Goal: Information Seeking & Learning: Learn about a topic

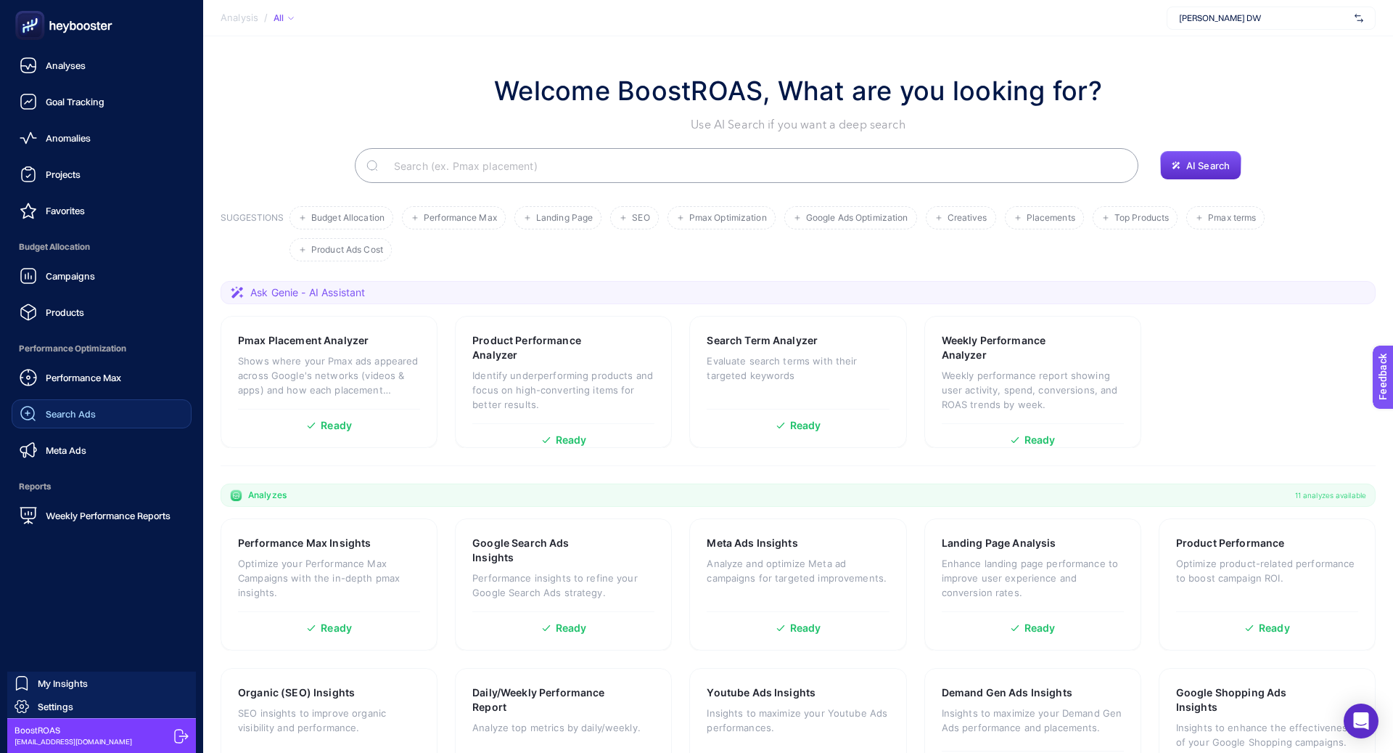
click at [99, 408] on link "Search Ads" at bounding box center [102, 413] width 180 height 29
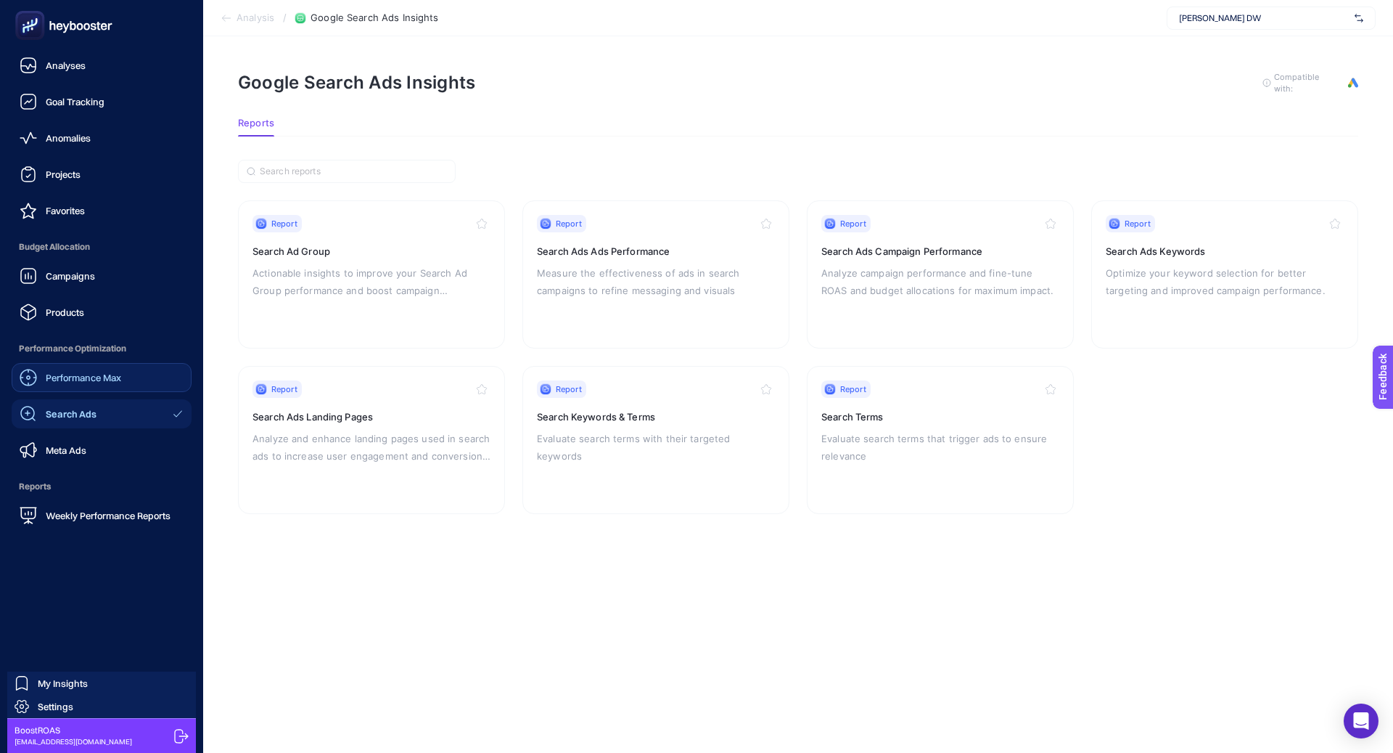
click at [111, 370] on div "Performance Max" at bounding box center [71, 377] width 102 height 17
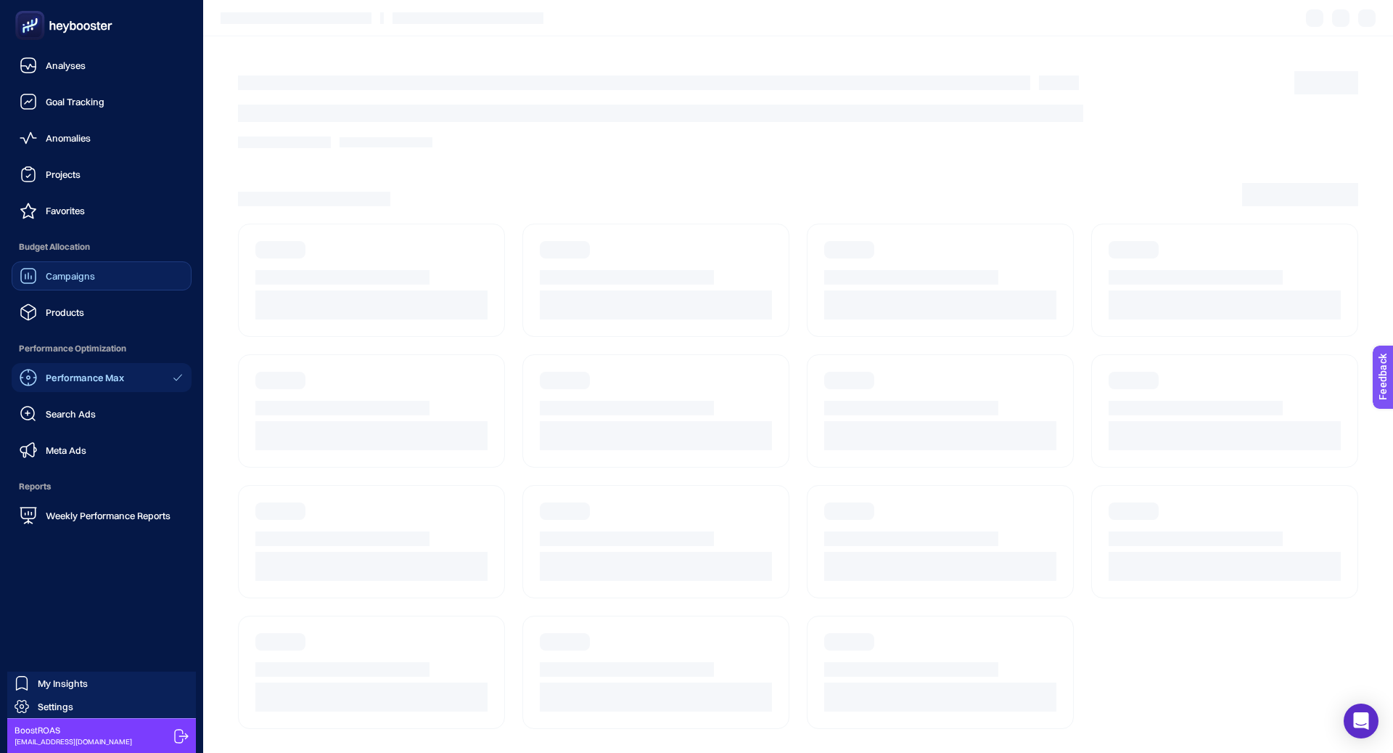
click at [109, 278] on link "Campaigns" at bounding box center [102, 275] width 180 height 29
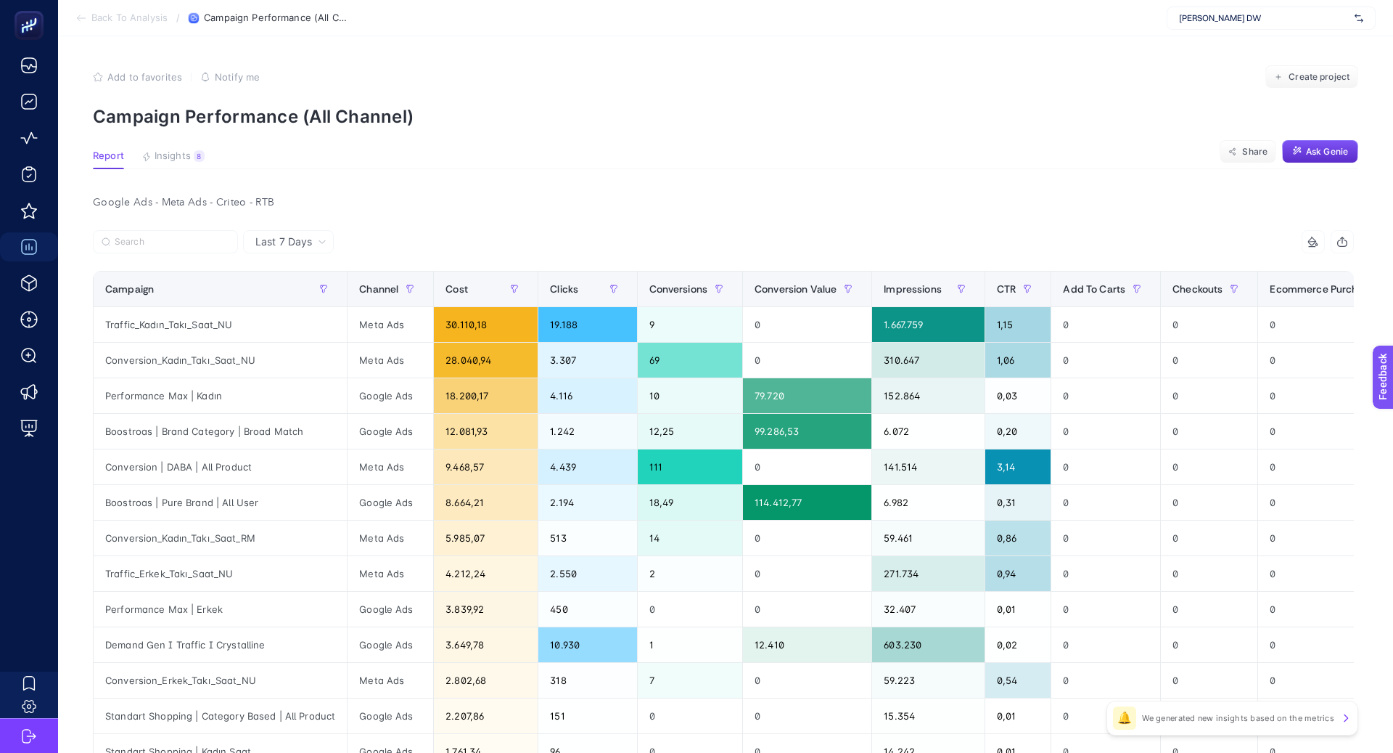
click at [1219, 18] on span "Daniel Wellington DW" at bounding box center [1264, 18] width 170 height 12
type input "kon"
click at [1235, 46] on div "Konyalı Saat" at bounding box center [1272, 47] width 208 height 23
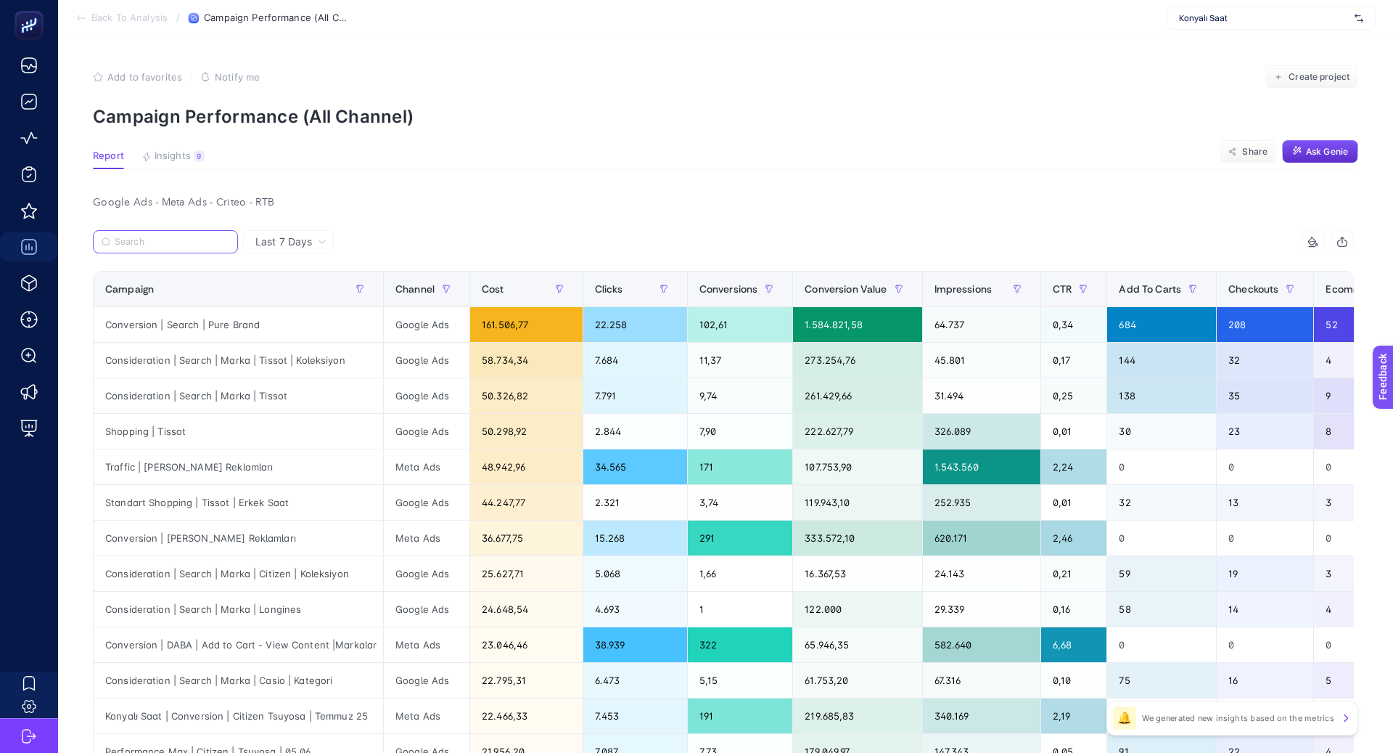
click at [175, 246] on input "Search" at bounding box center [172, 242] width 115 height 11
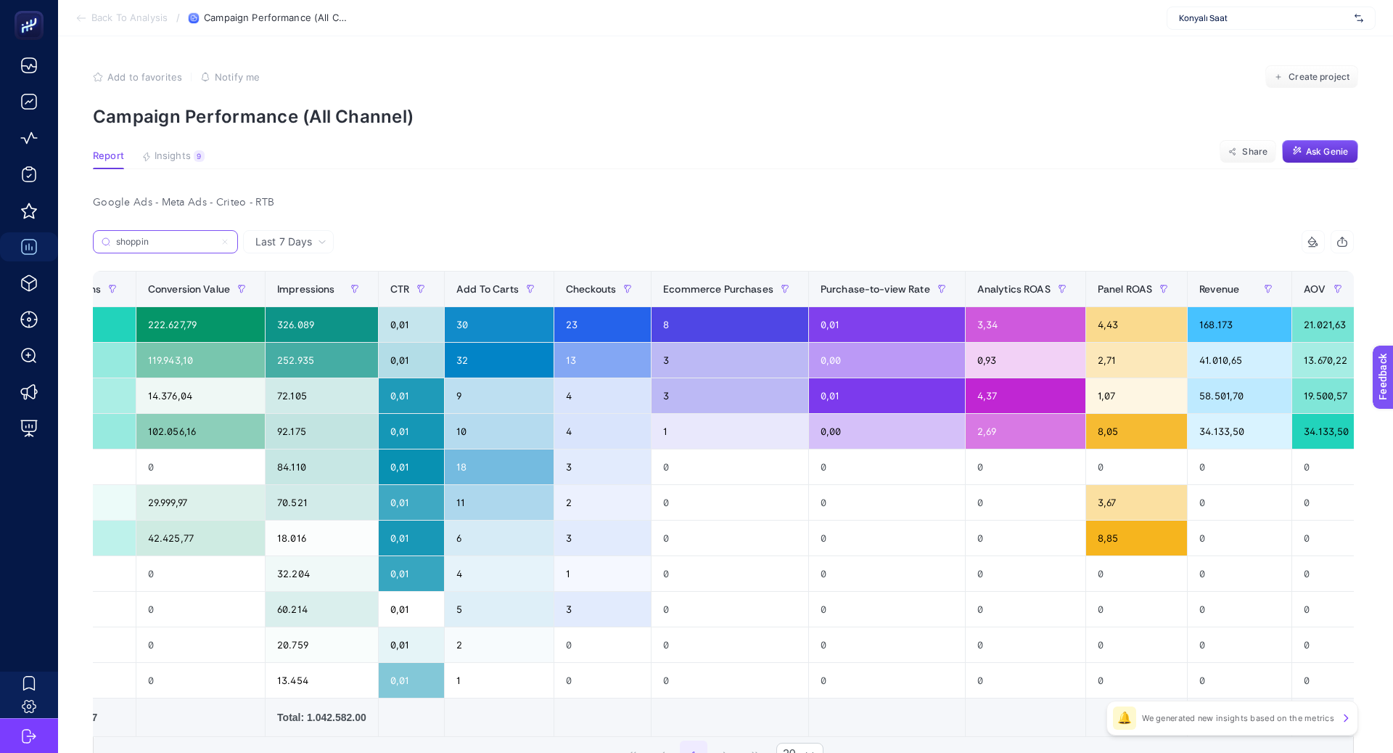
scroll to position [0, 682]
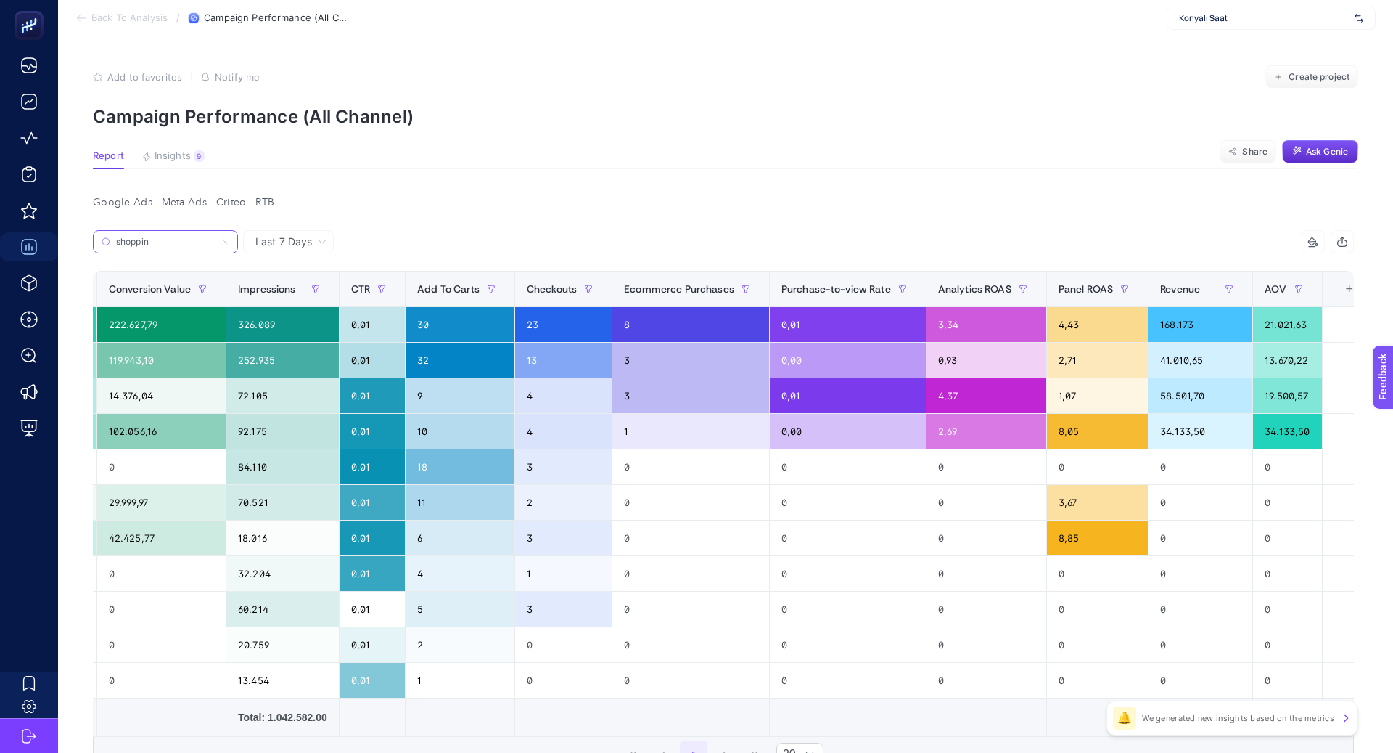
type input "shoppin"
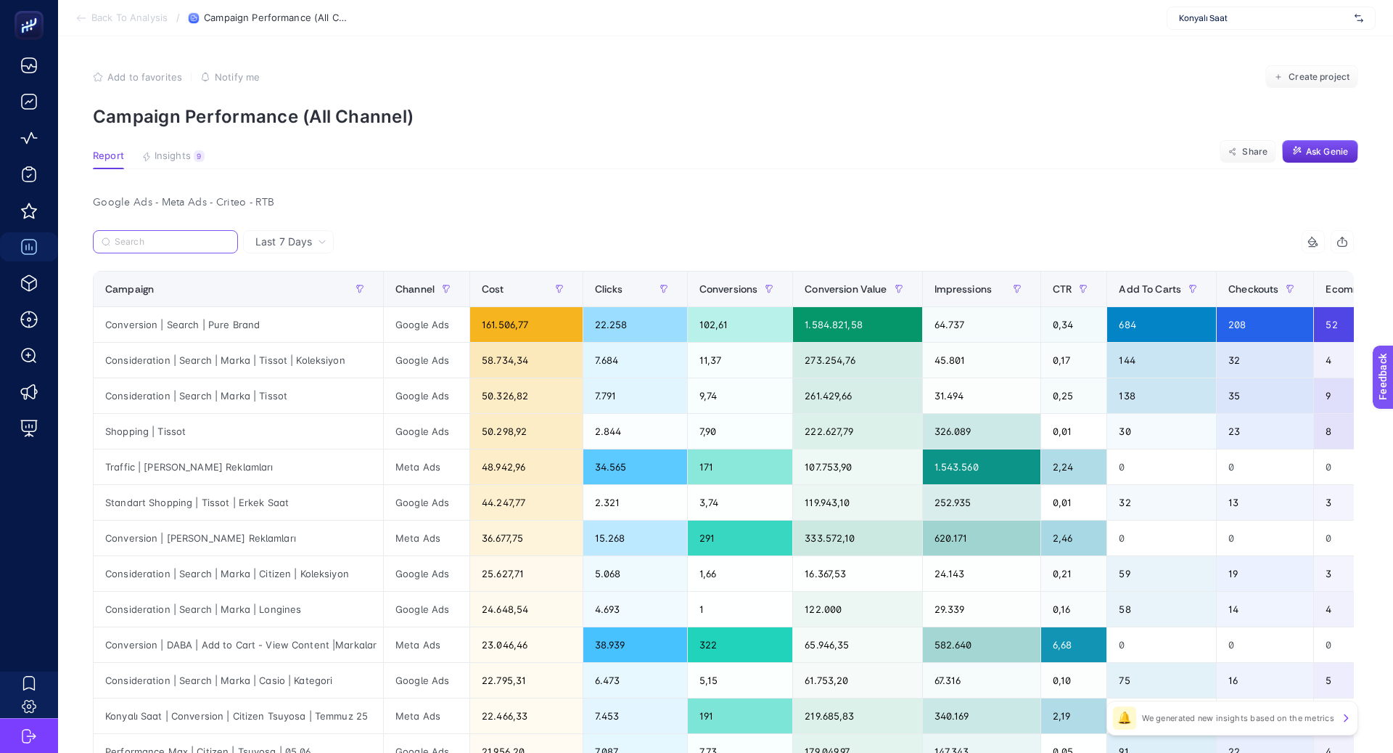
scroll to position [29, 0]
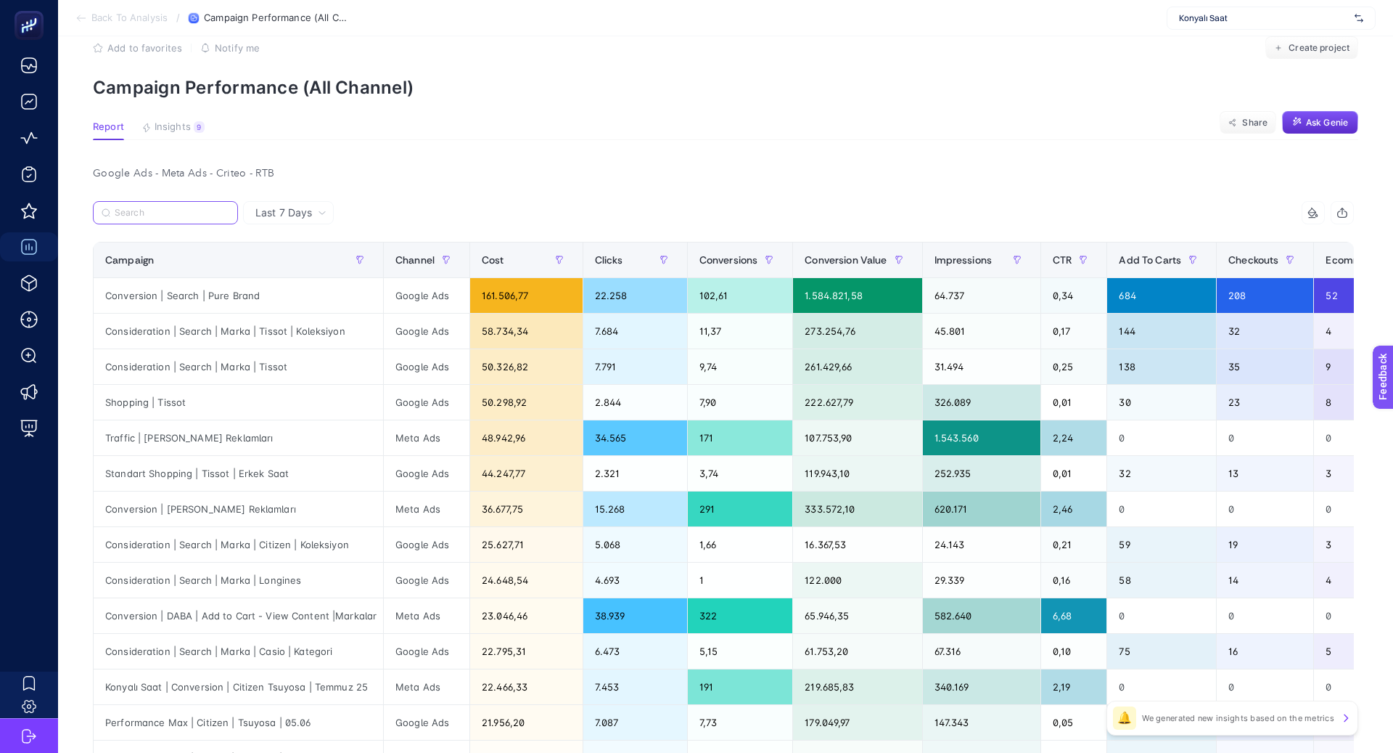
click at [203, 216] on input "Search" at bounding box center [172, 213] width 115 height 11
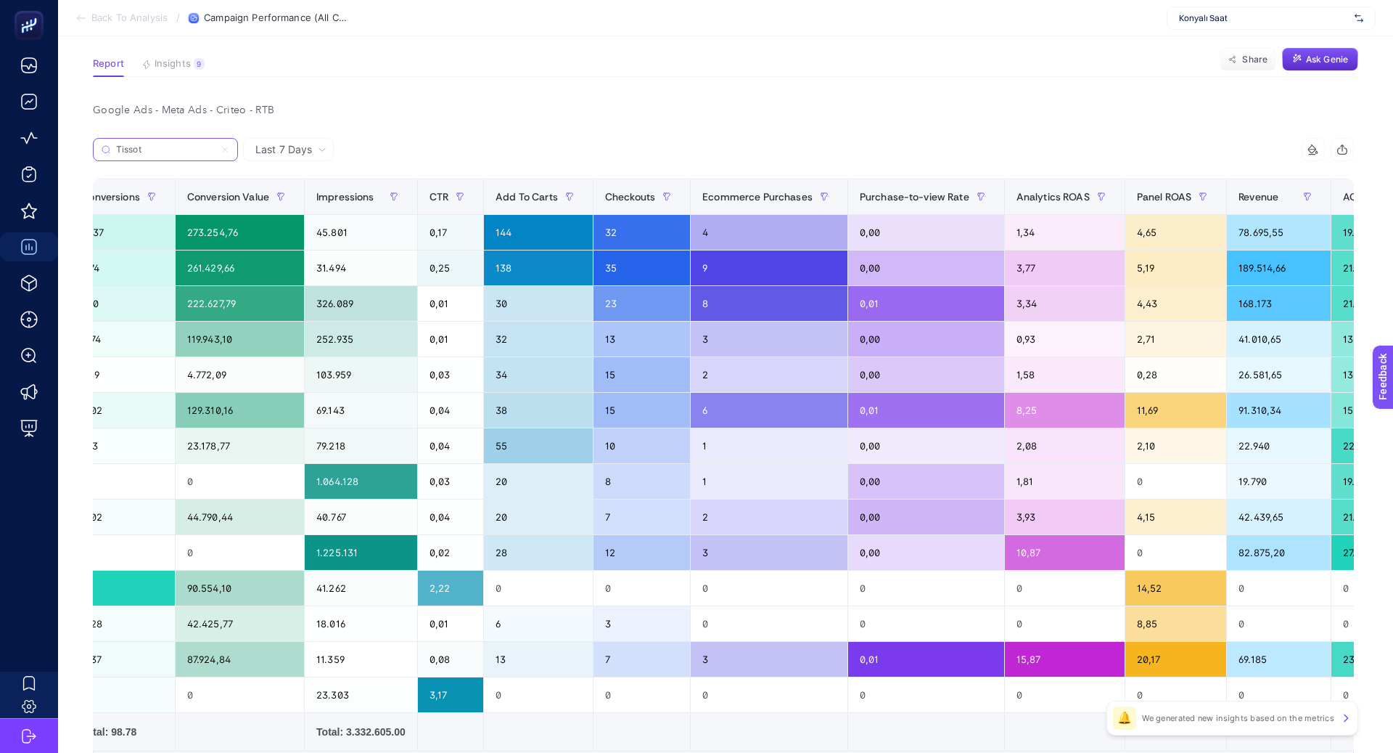
scroll to position [0, 720]
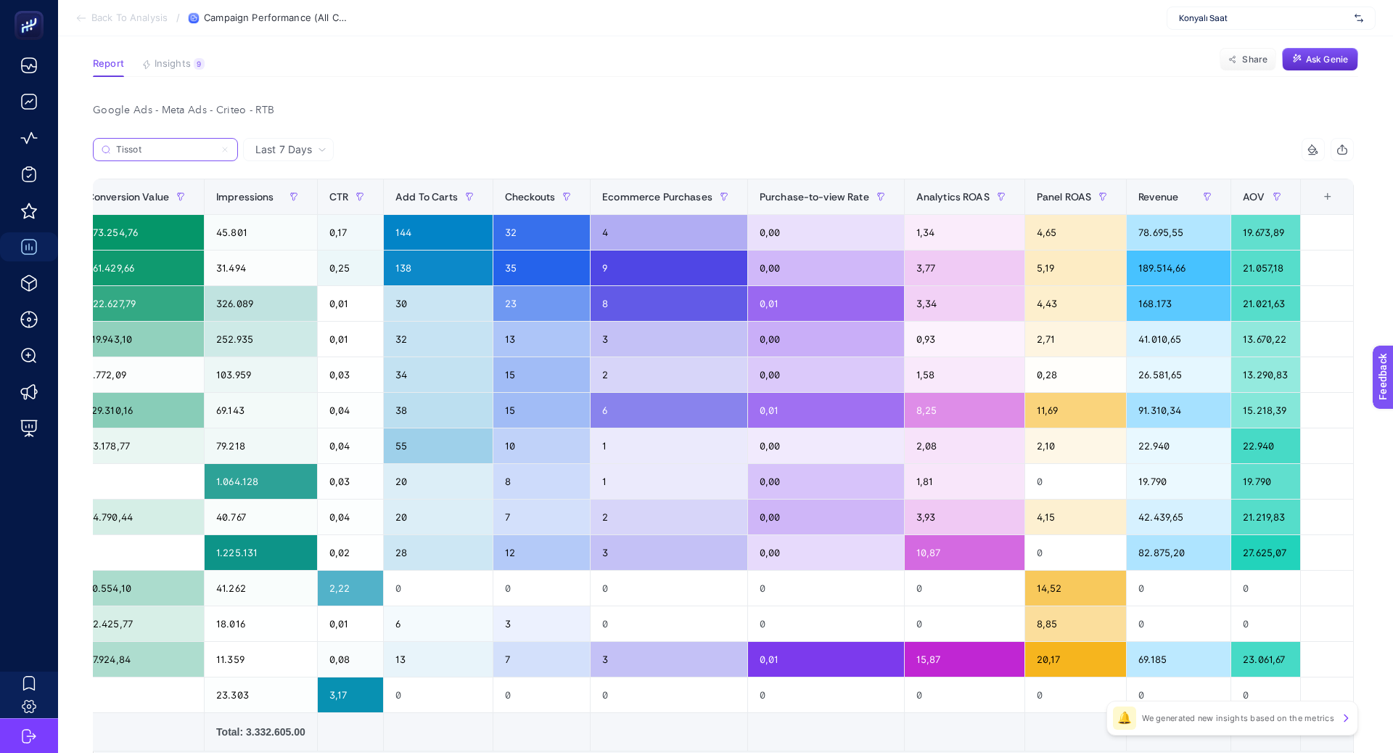
click at [143, 150] on input "Tissot" at bounding box center [165, 149] width 99 height 11
click at [144, 150] on input "Tissot" at bounding box center [165, 149] width 99 height 11
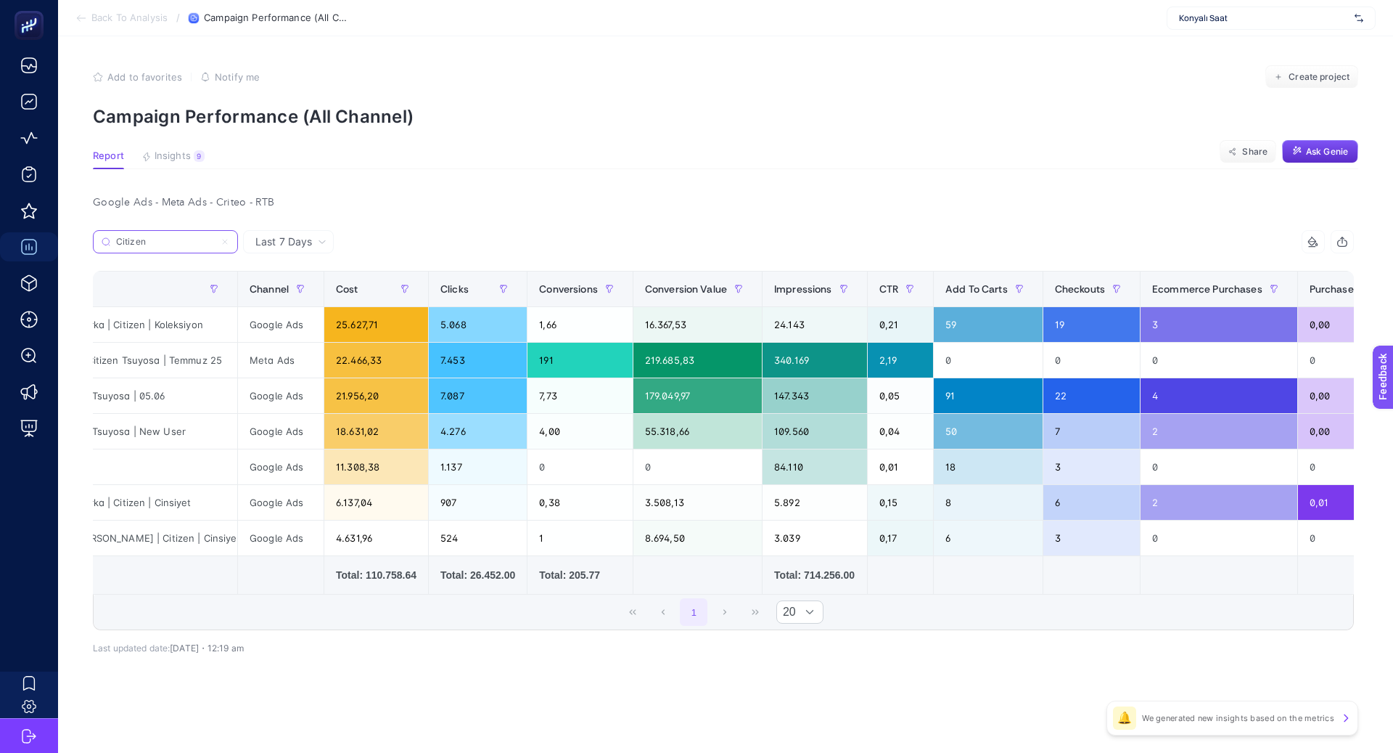
scroll to position [0, 0]
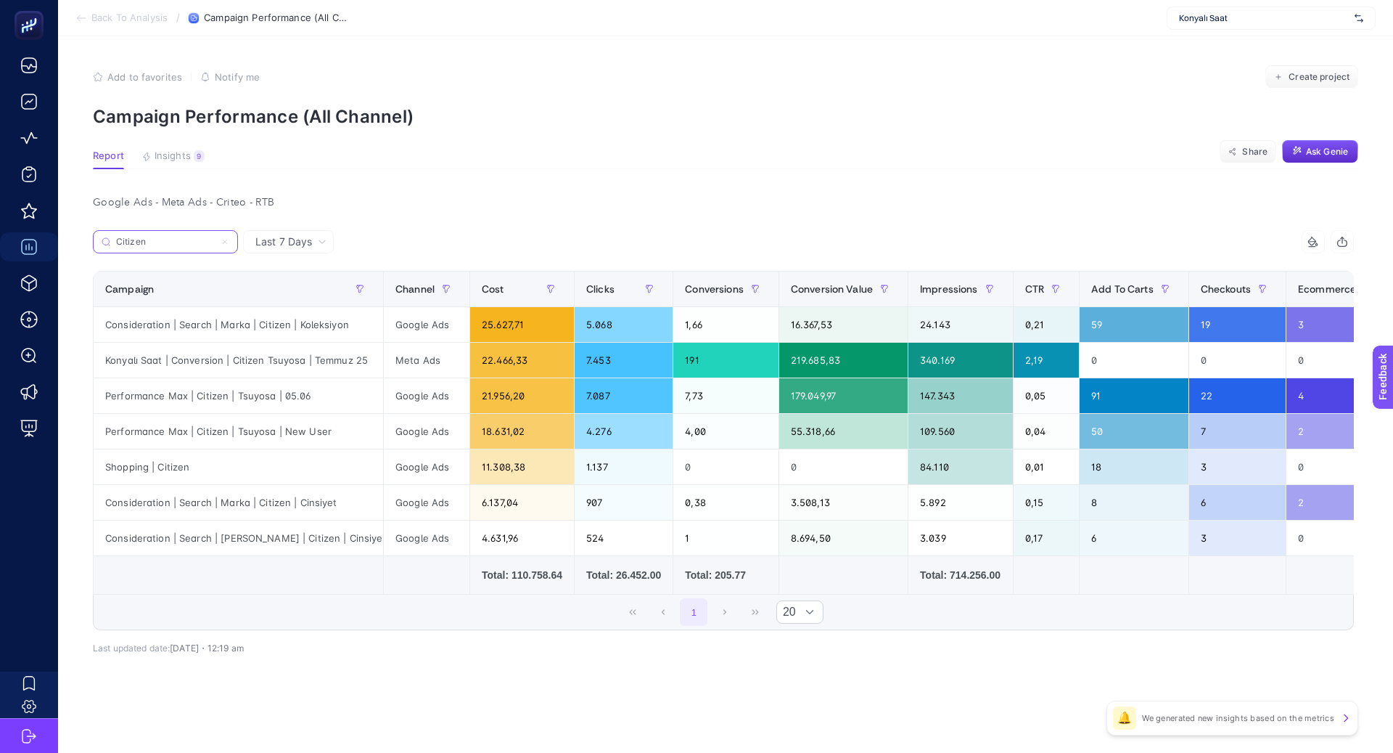
type input "Citizen"
click at [226, 237] on label "Citizen" at bounding box center [165, 241] width 145 height 23
click at [215, 237] on input "Citizen" at bounding box center [165, 242] width 99 height 11
click at [222, 239] on icon at bounding box center [225, 241] width 9 height 9
click at [215, 239] on input "Citizen" at bounding box center [165, 242] width 99 height 11
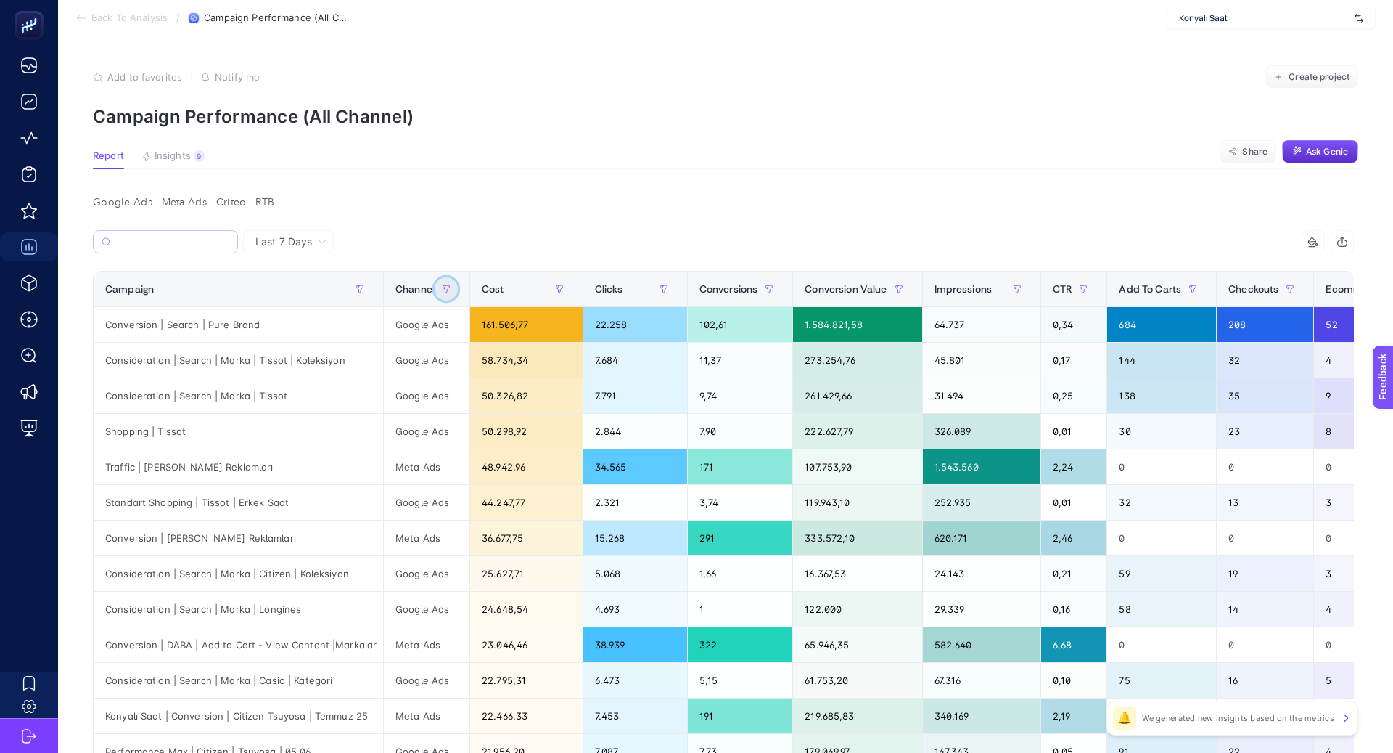
click at [446, 289] on icon "button" at bounding box center [446, 288] width 9 height 9
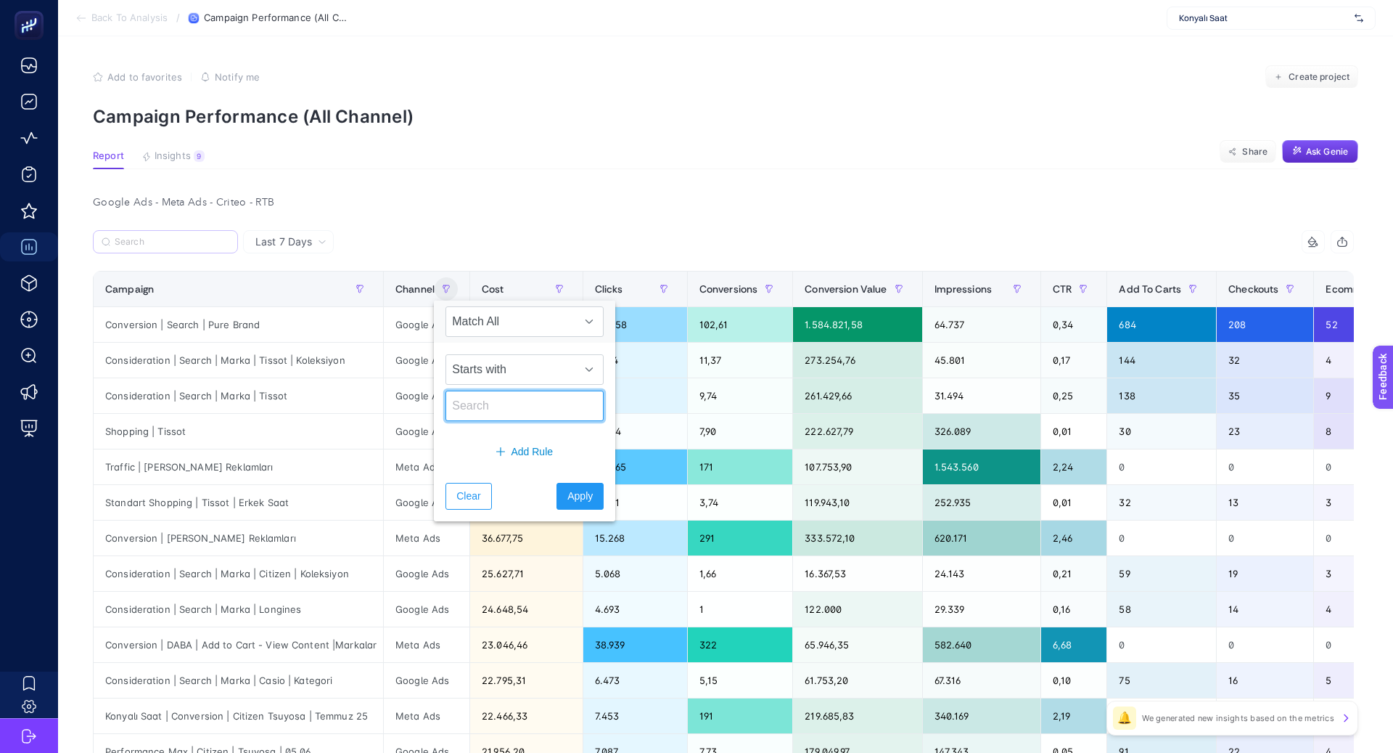
click at [501, 398] on input "text" at bounding box center [525, 405] width 158 height 30
type input "Google"
drag, startPoint x: 570, startPoint y: 503, endPoint x: 569, endPoint y: 494, distance: 8.7
click at [570, 503] on button "Apply" at bounding box center [580, 496] width 47 height 27
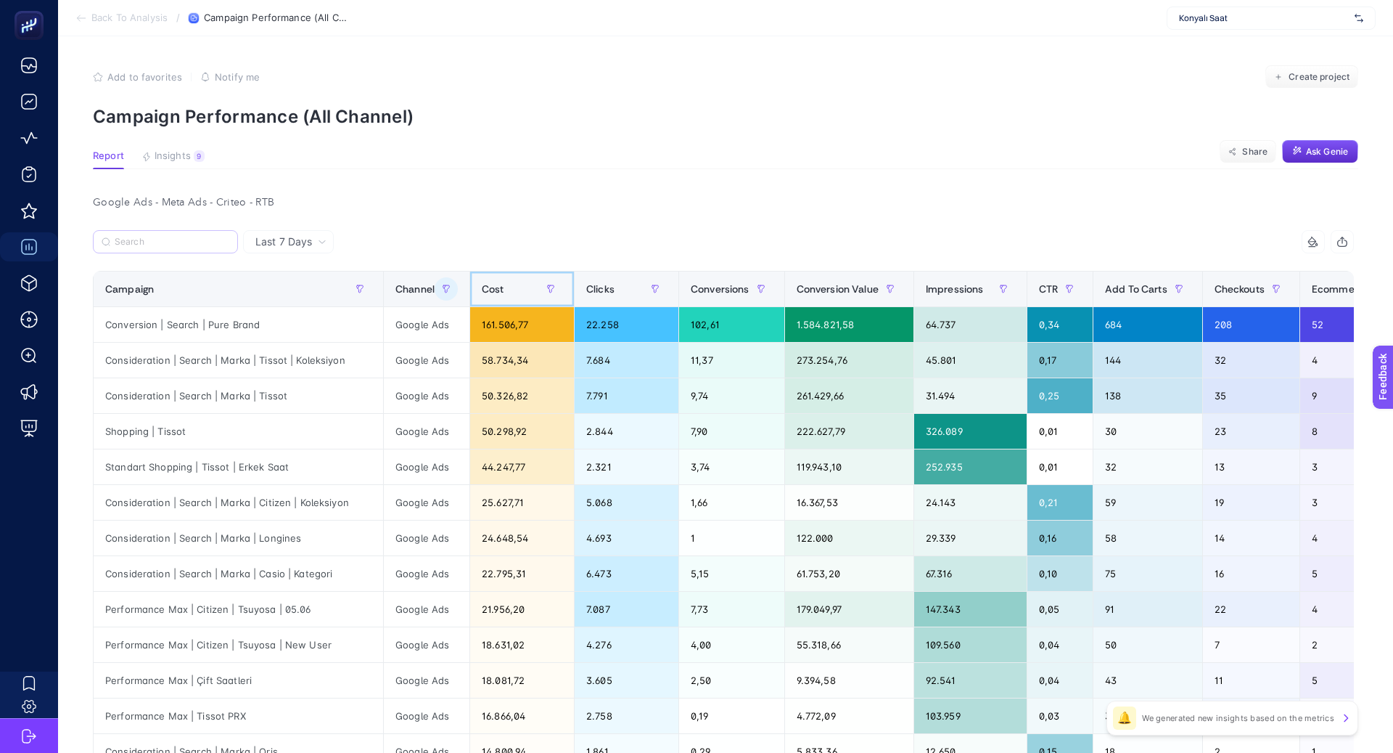
click at [495, 286] on div "Cost" at bounding box center [522, 288] width 81 height 23
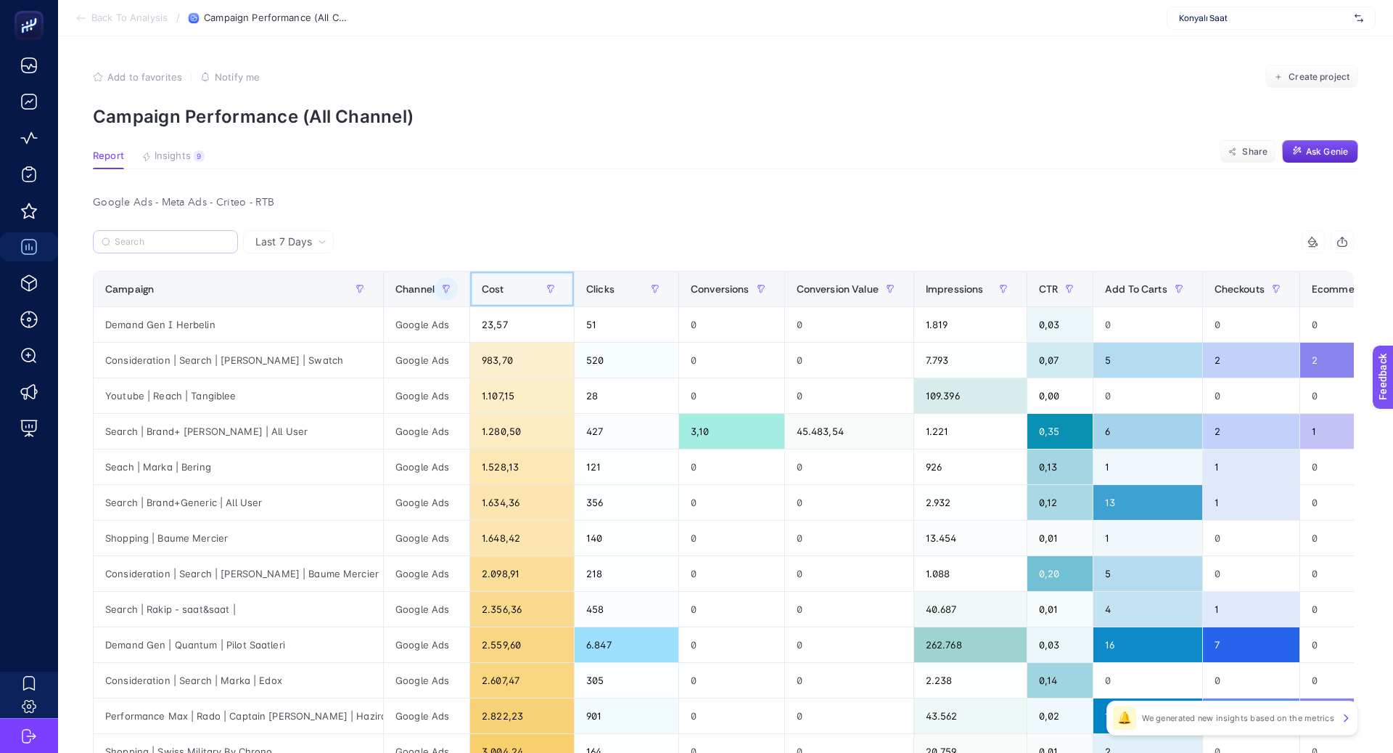
click at [495, 287] on span "Cost" at bounding box center [493, 289] width 22 height 12
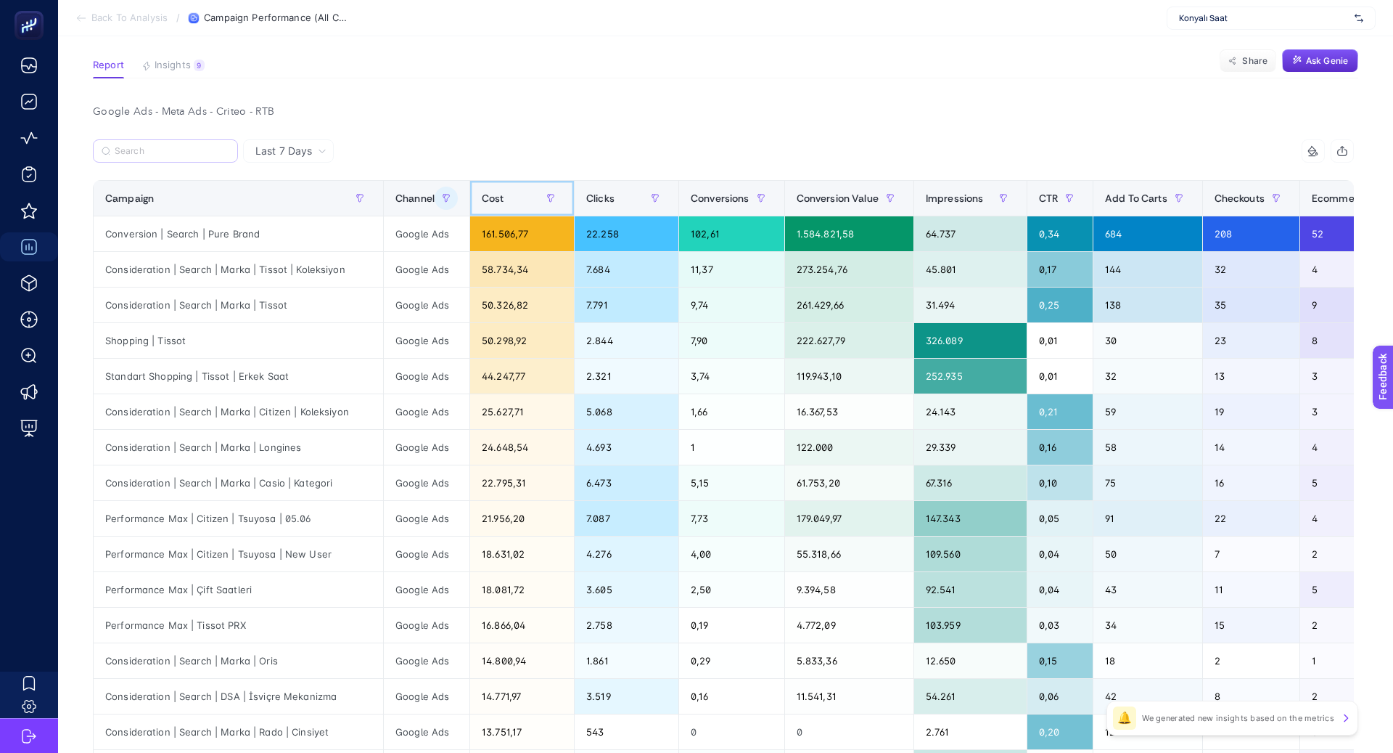
scroll to position [94, 0]
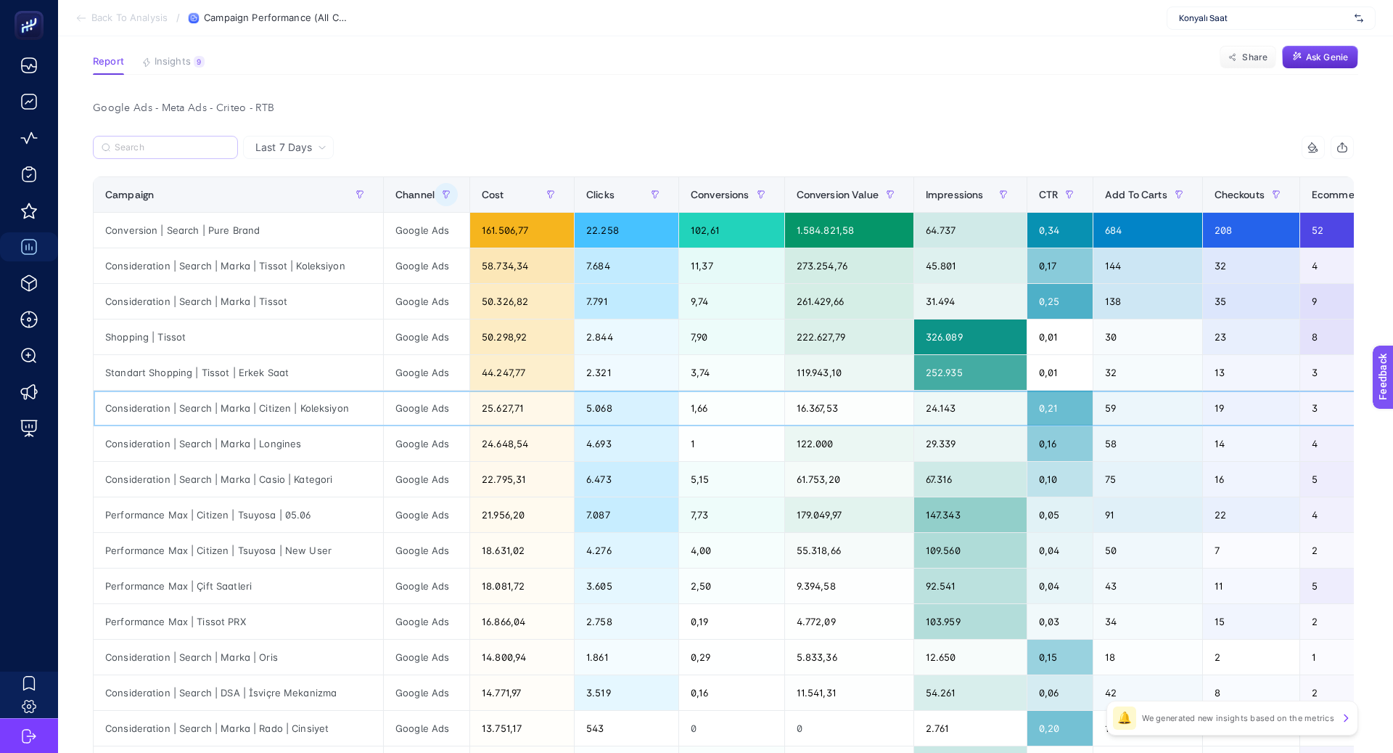
click at [317, 405] on div "Consideration | Search | Marka | Citizen | Koleksiyon" at bounding box center [239, 407] width 290 height 35
click at [316, 405] on div "Consideration | Search | Marka | Citizen | Koleksiyon" at bounding box center [239, 407] width 290 height 35
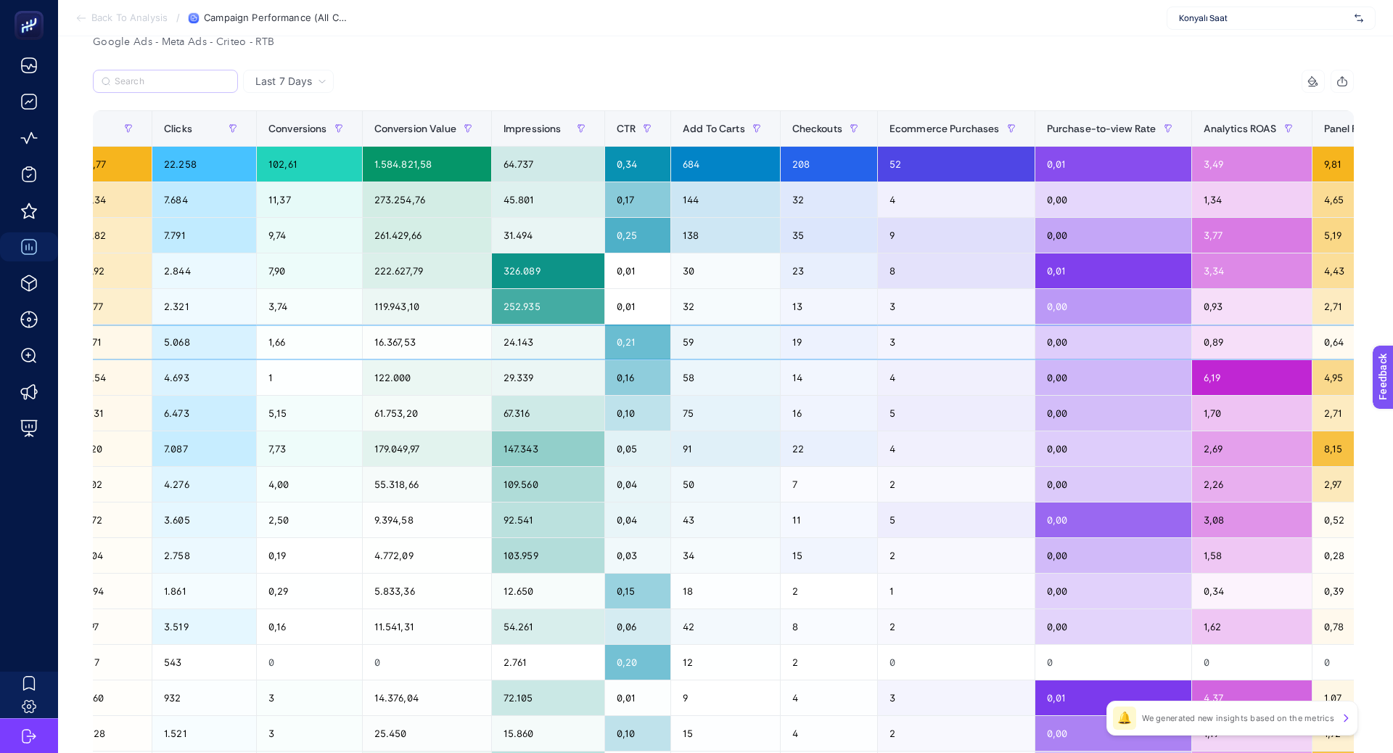
scroll to position [0, 0]
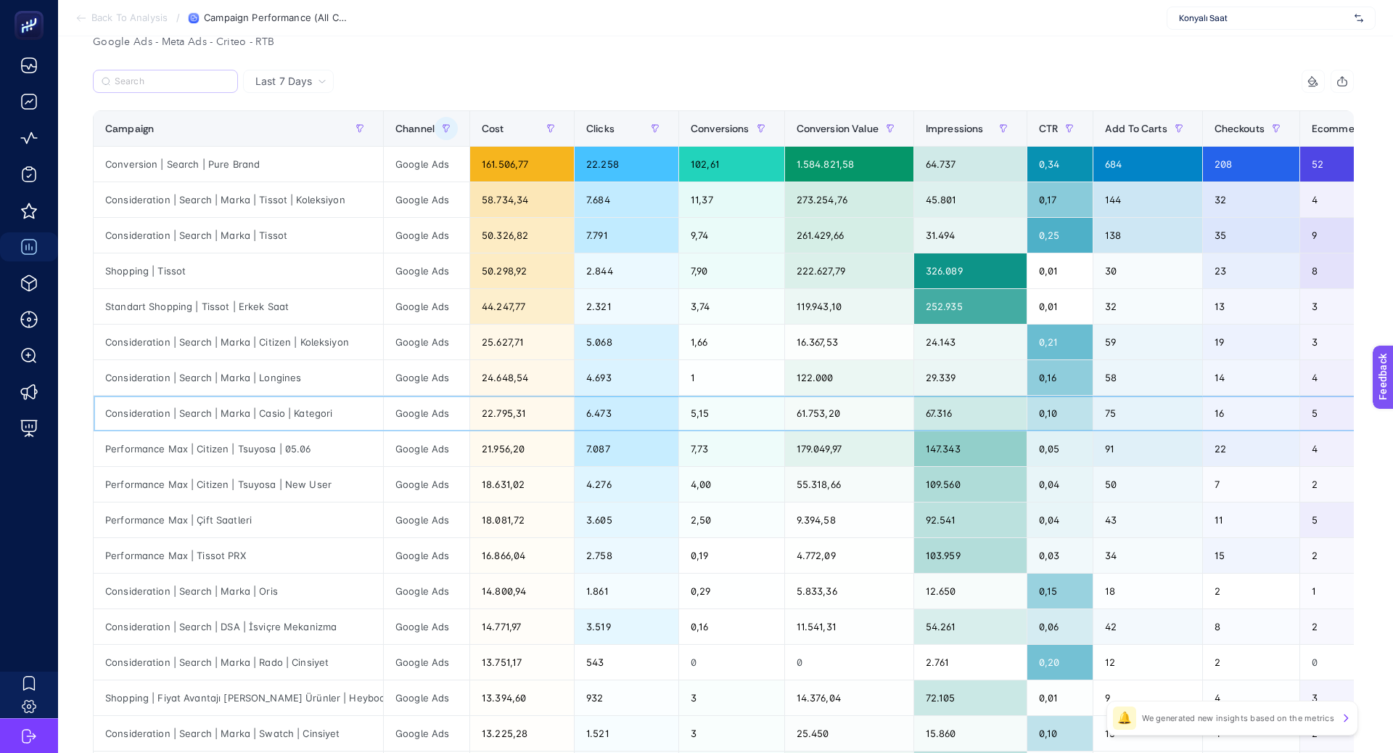
click at [266, 409] on div "Consideration | Search | Marka | Casio | Kategori" at bounding box center [239, 413] width 290 height 35
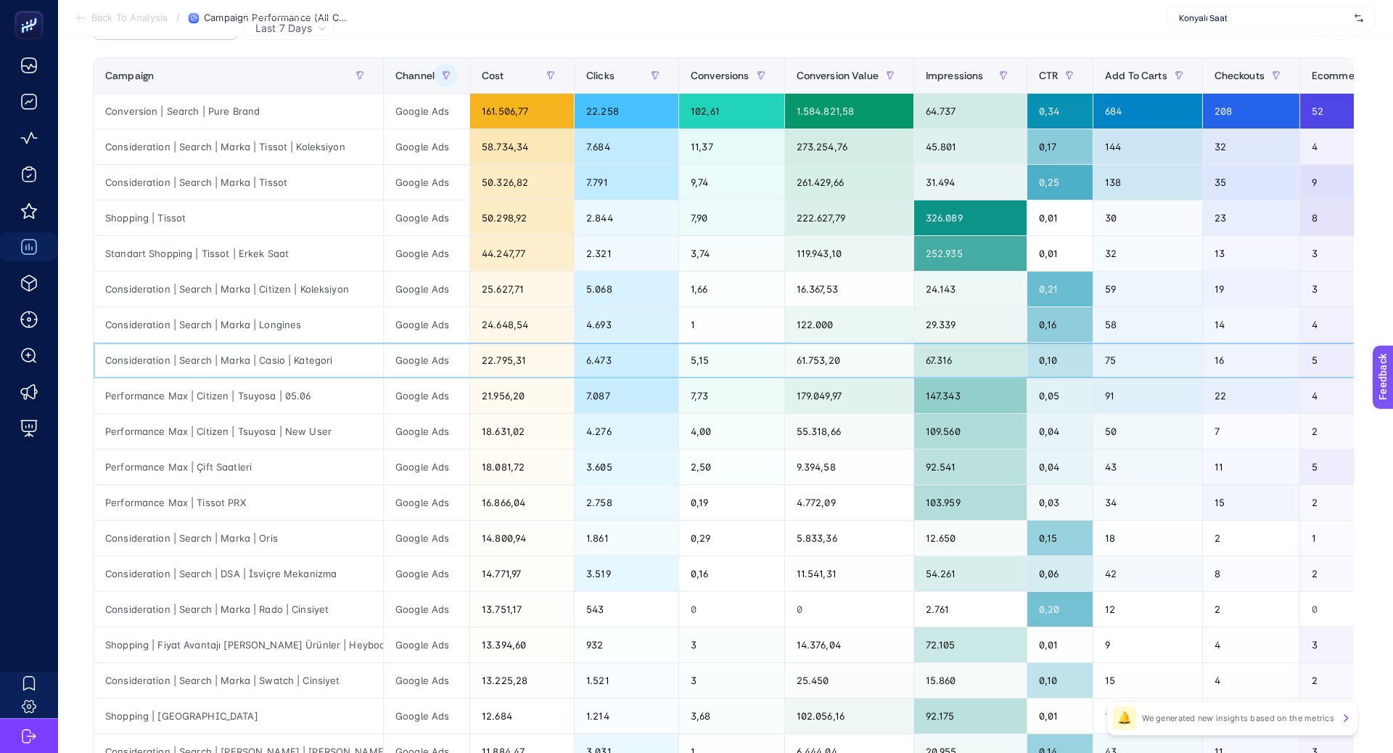
scroll to position [218, 0]
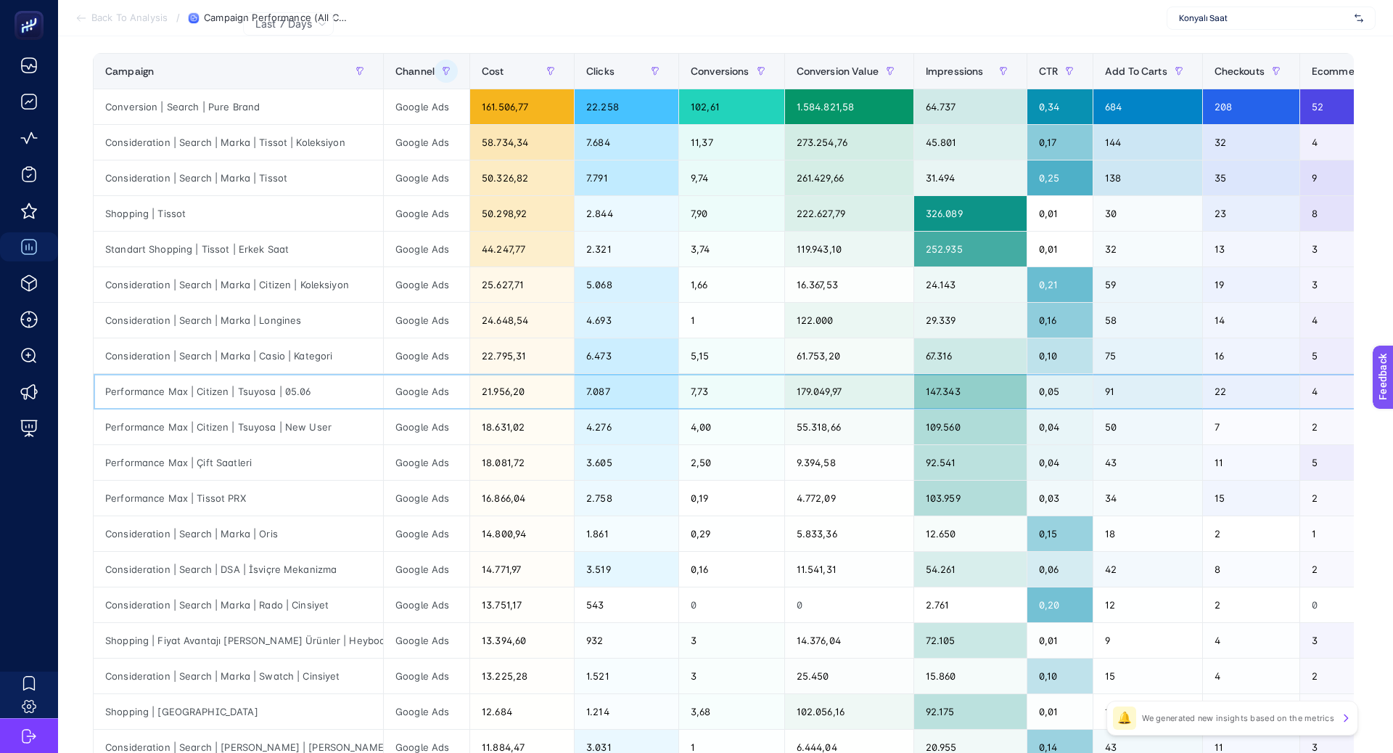
click at [225, 386] on div "Performance Max | Citizen | Tsuyosa | 05.06" at bounding box center [239, 391] width 290 height 35
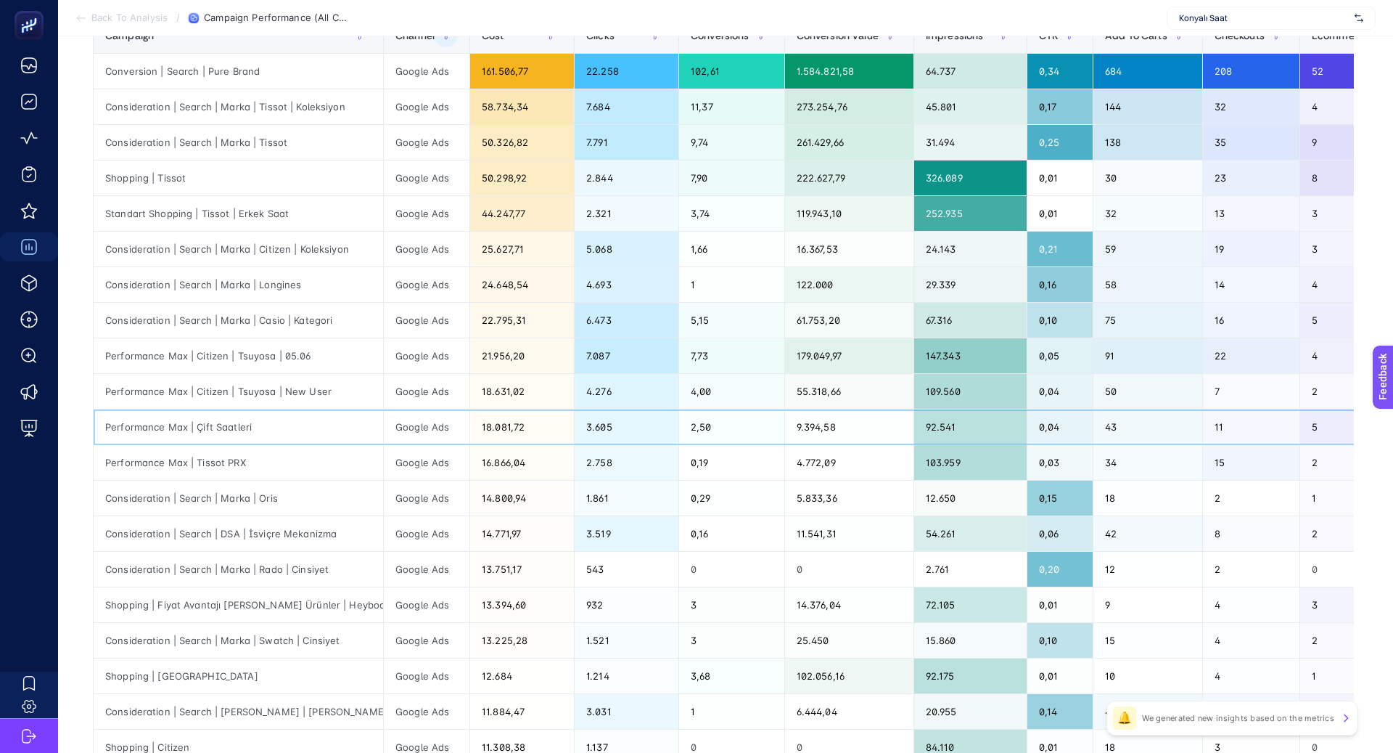
click at [220, 420] on div "Performance Max | Çift Saatleri" at bounding box center [239, 426] width 290 height 35
click at [220, 421] on div "Performance Max | Çift Saatleri" at bounding box center [239, 426] width 290 height 35
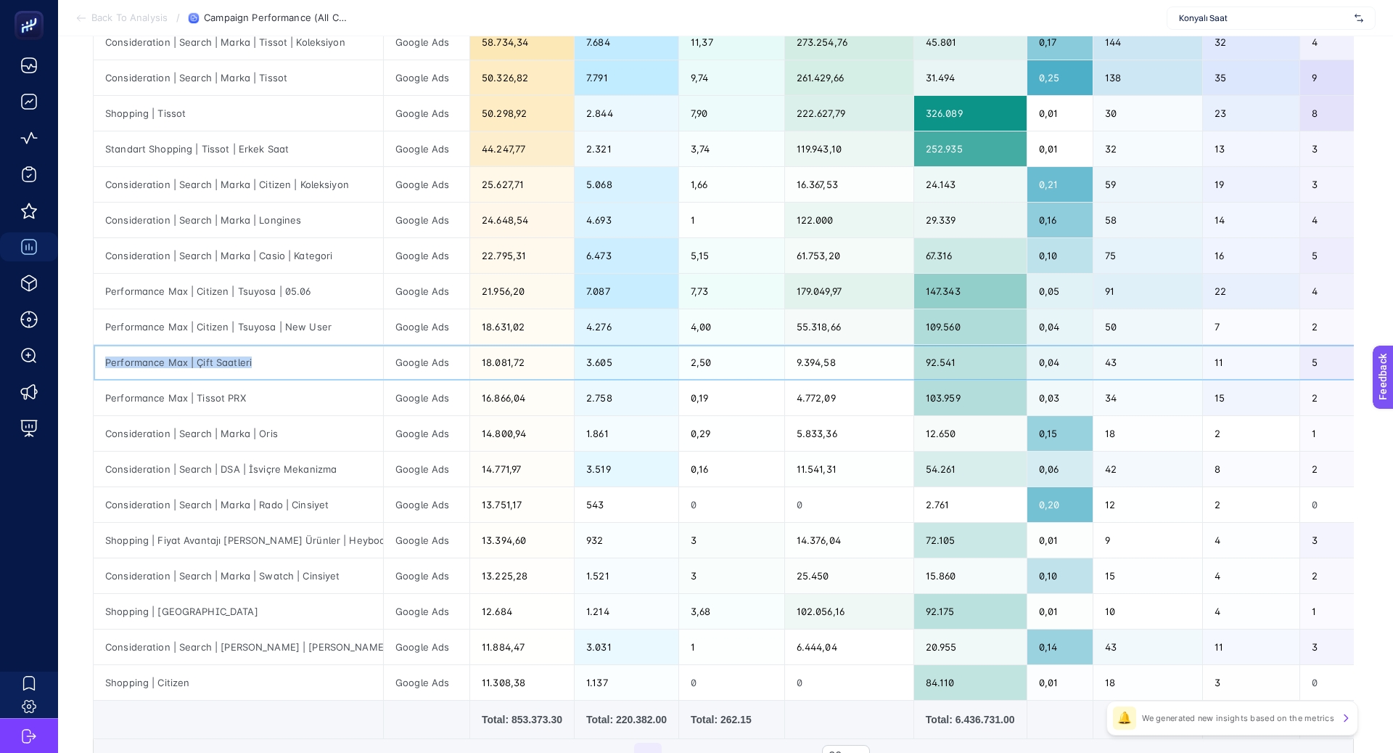
scroll to position [322, 0]
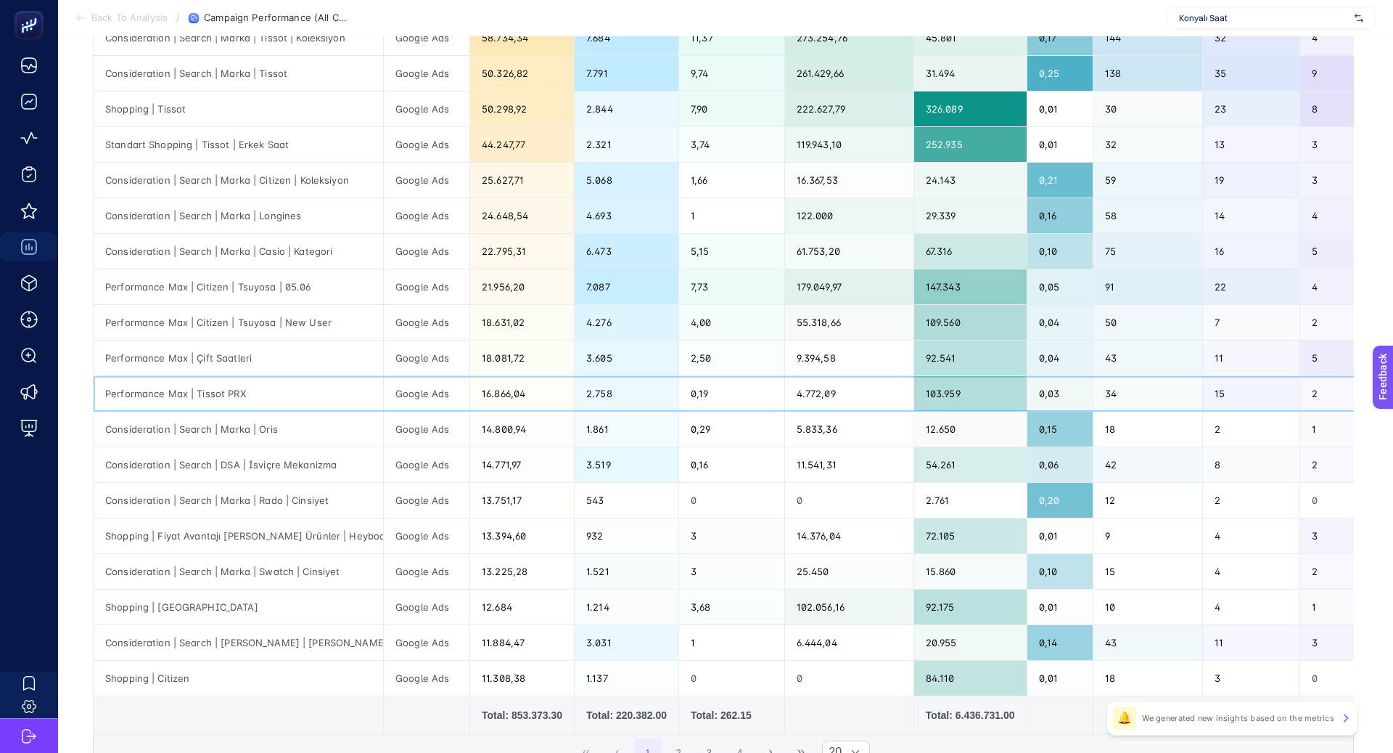
click at [197, 390] on div "Performance Max | Tissot PRX" at bounding box center [239, 393] width 290 height 35
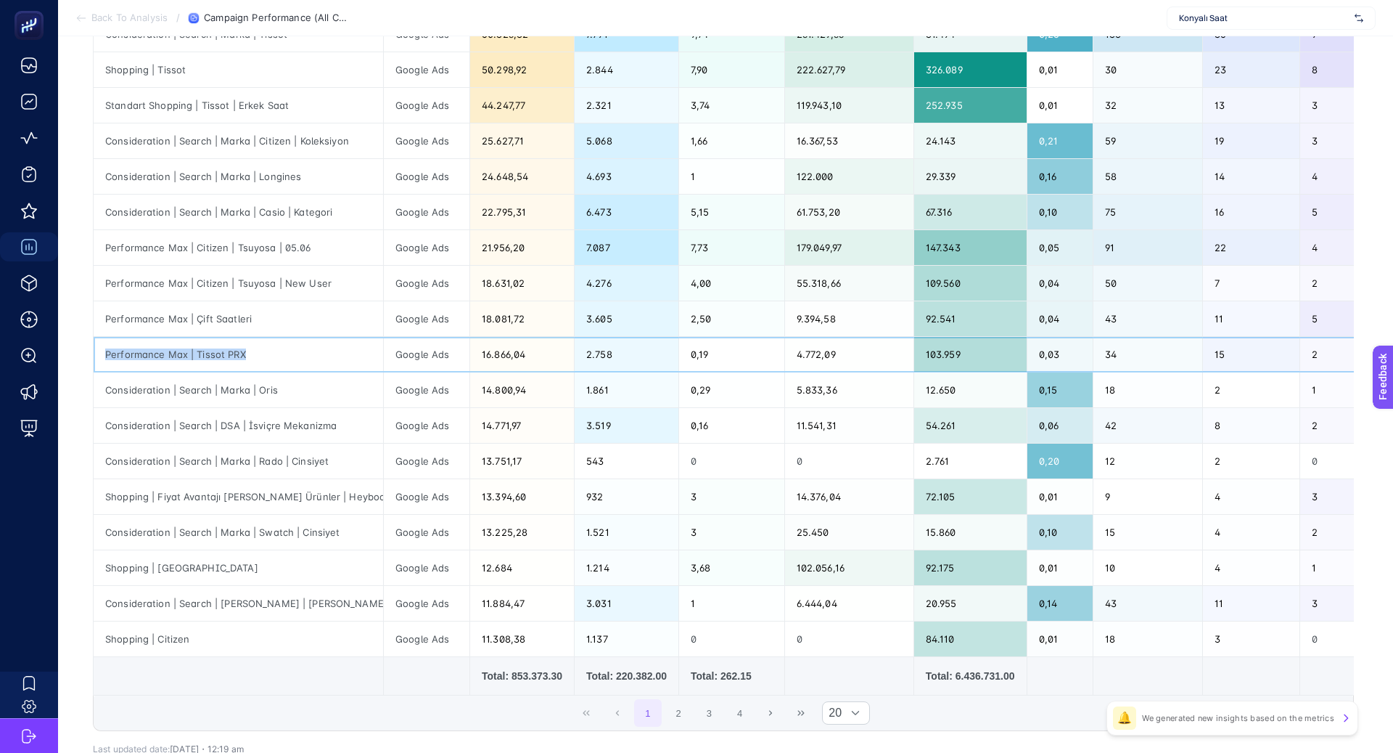
scroll to position [372, 0]
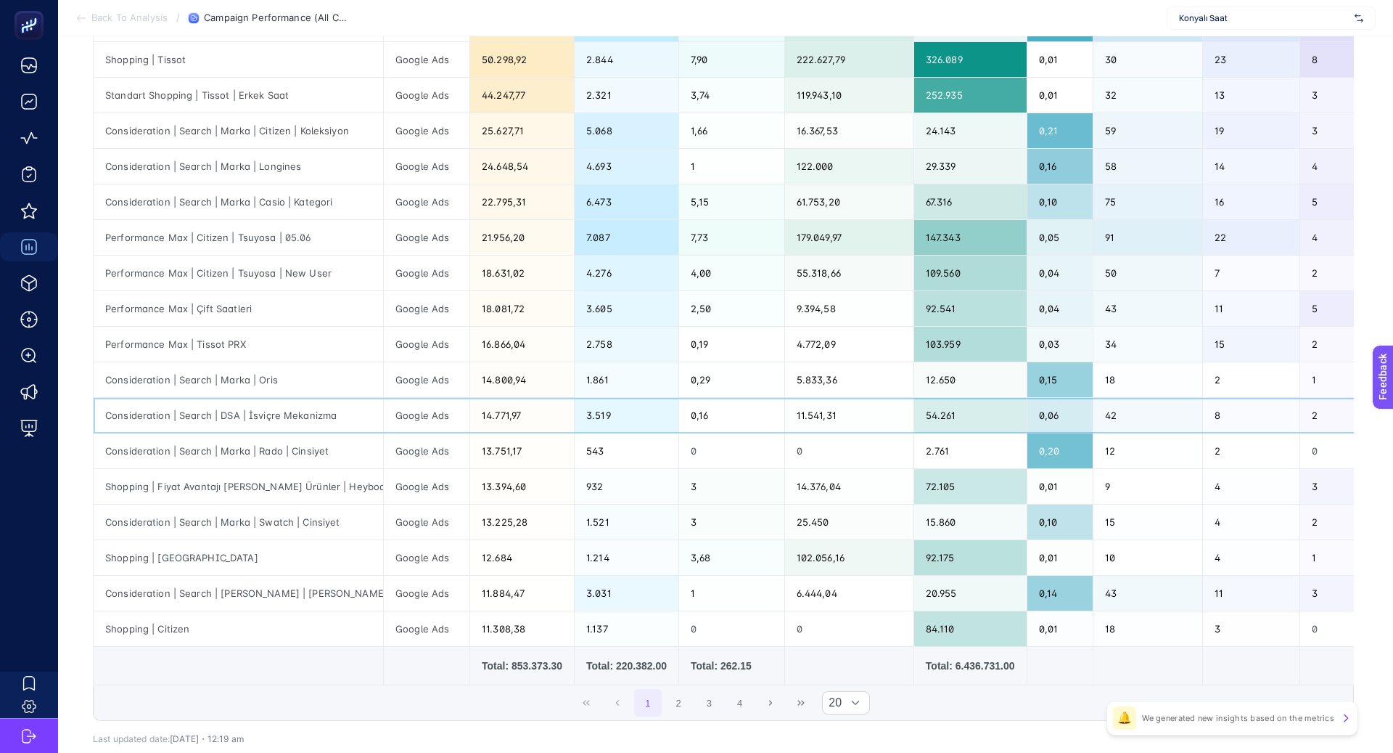
click at [299, 412] on div "Consideration | Search | DSA | İsviçre Mekanizma" at bounding box center [239, 415] width 290 height 35
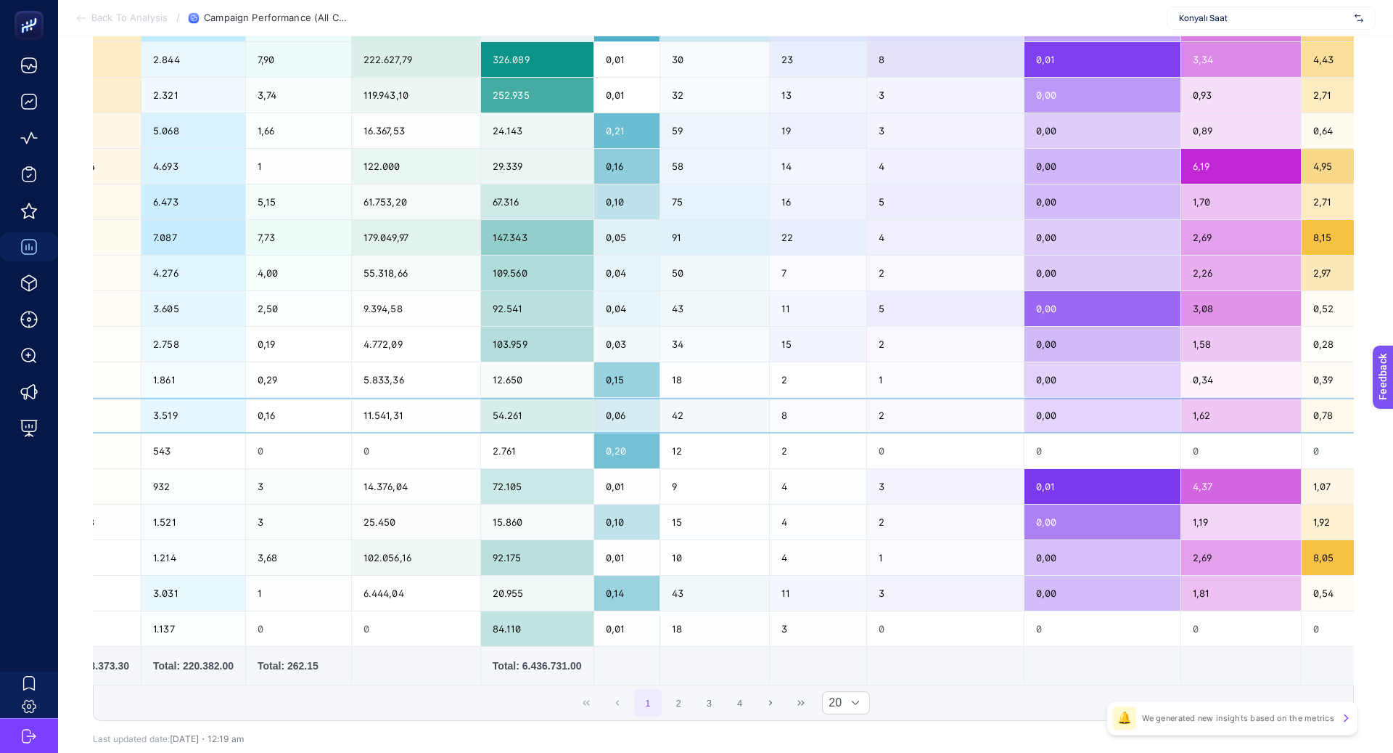
scroll to position [0, 0]
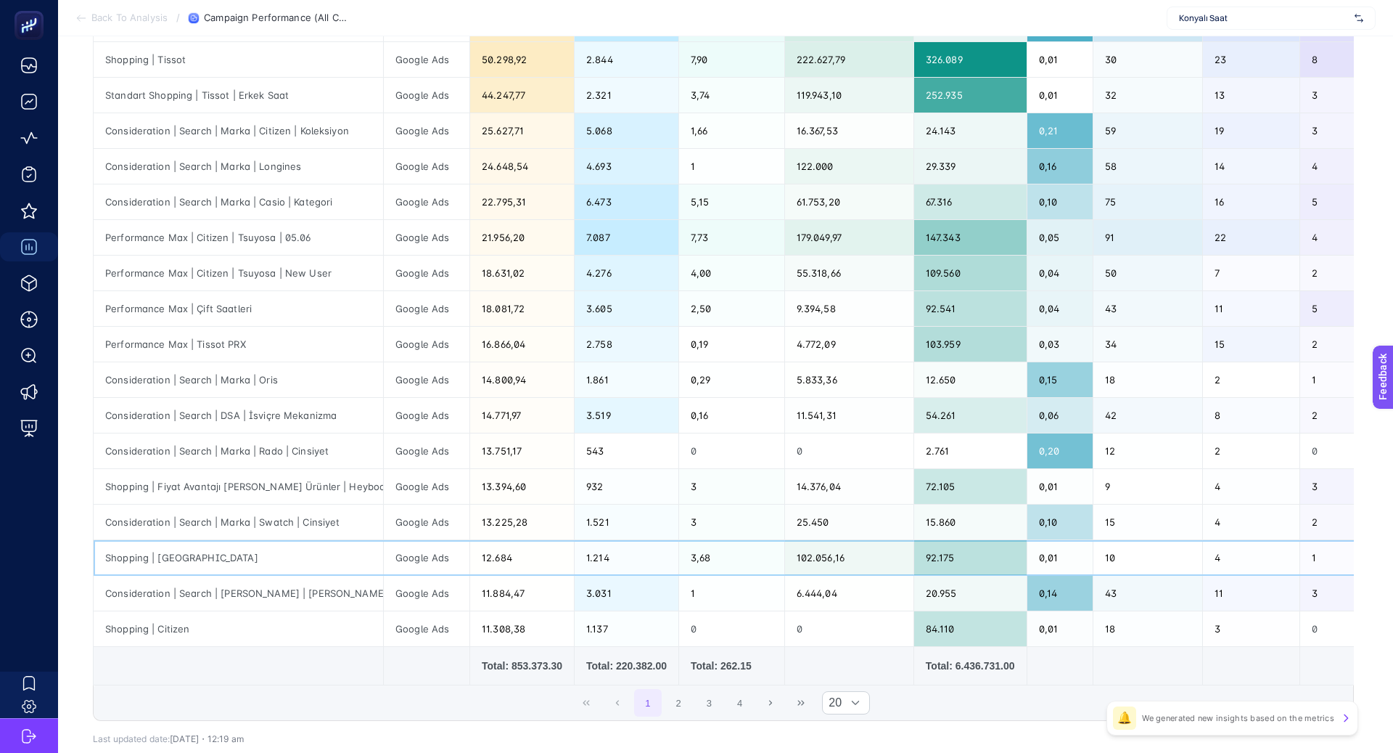
click at [182, 546] on div "Shopping | [GEOGRAPHIC_DATA]" at bounding box center [239, 557] width 290 height 35
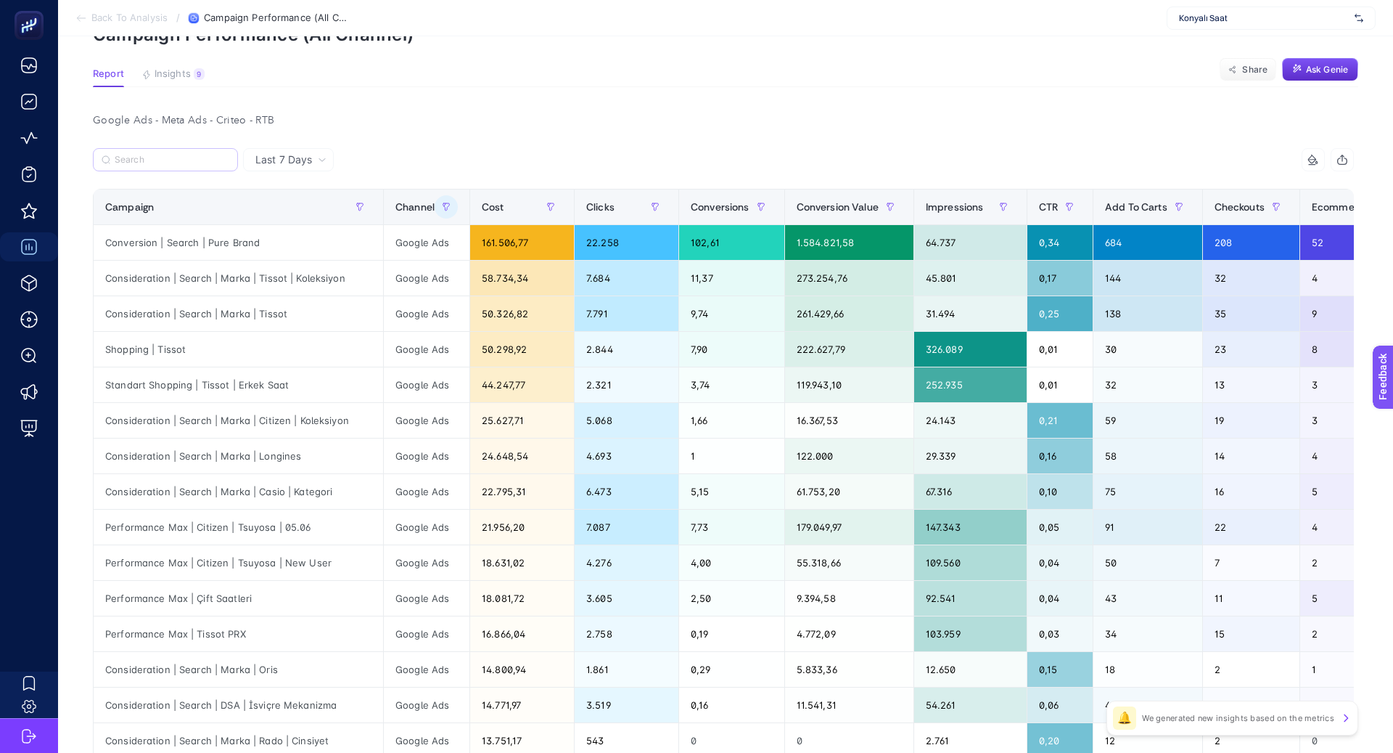
scroll to position [64, 0]
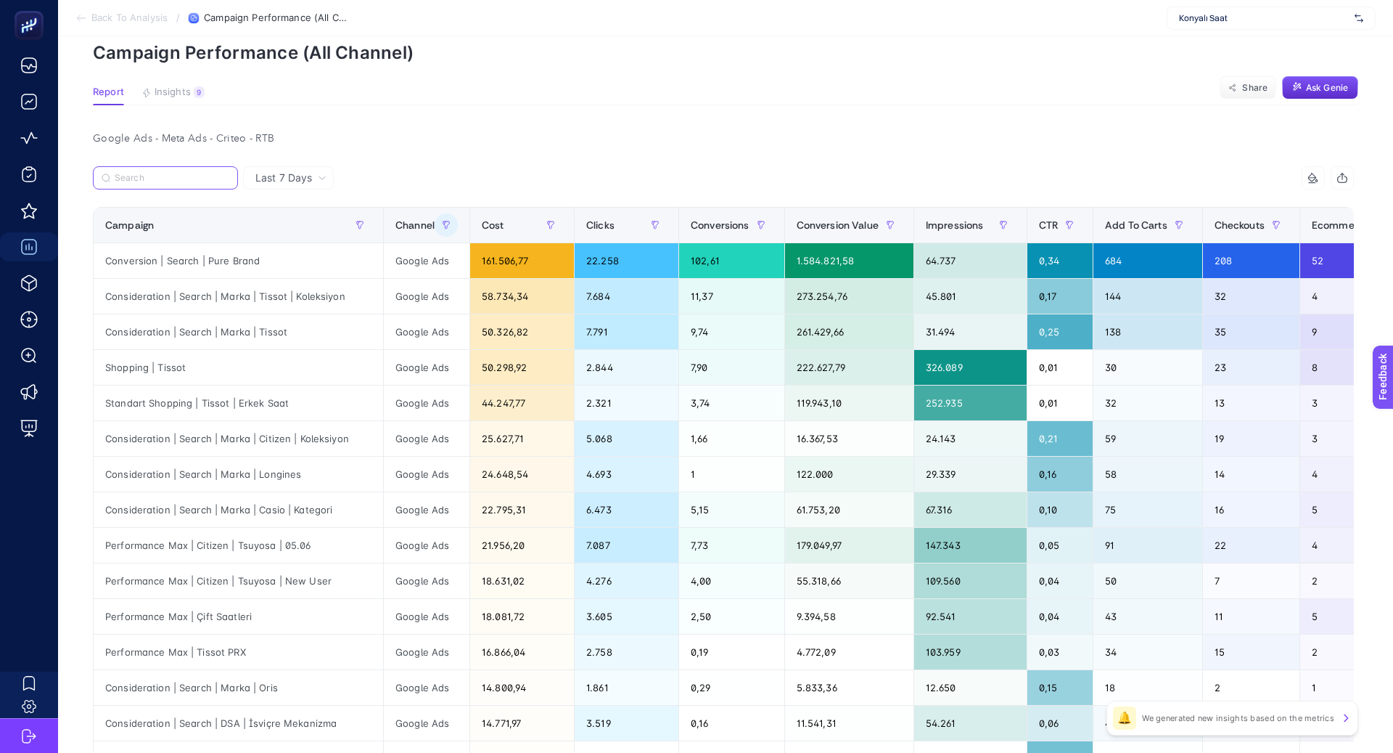
click at [202, 181] on input "Search" at bounding box center [172, 178] width 115 height 11
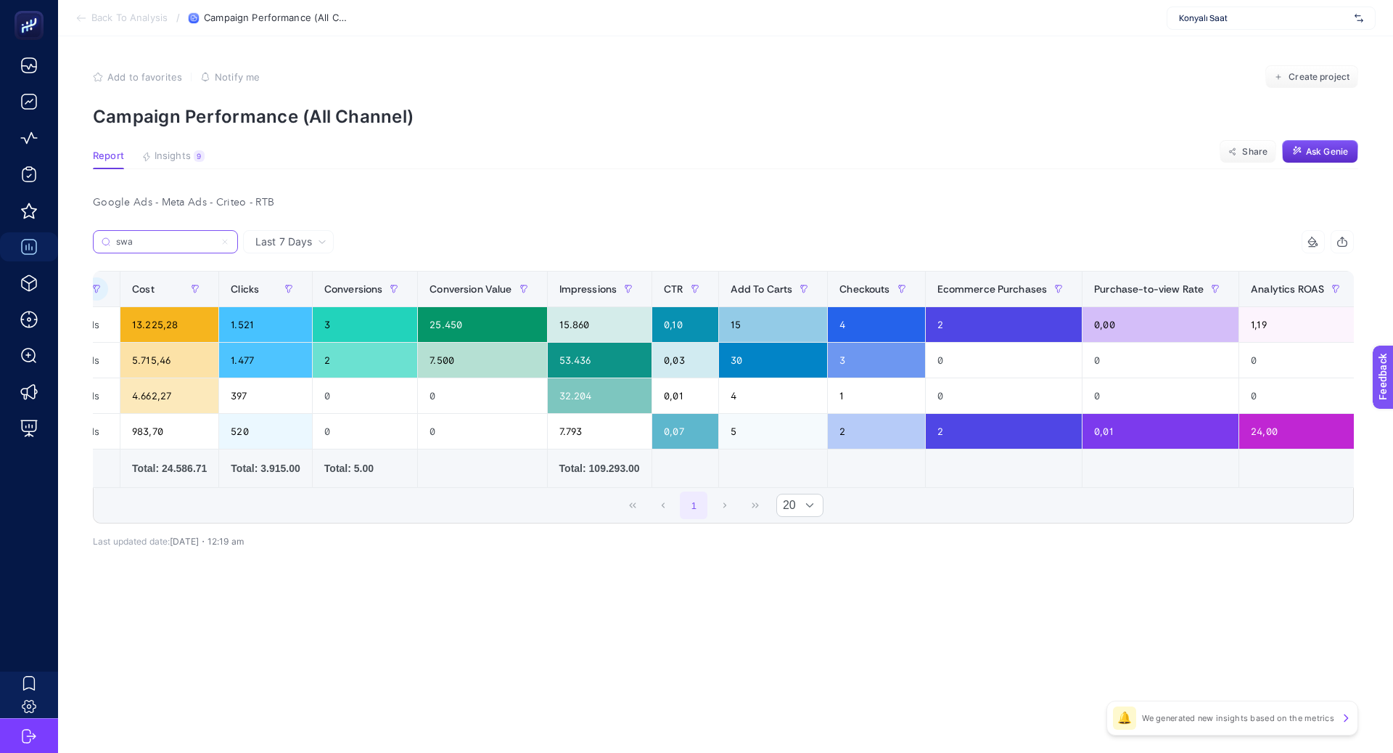
scroll to position [0, 0]
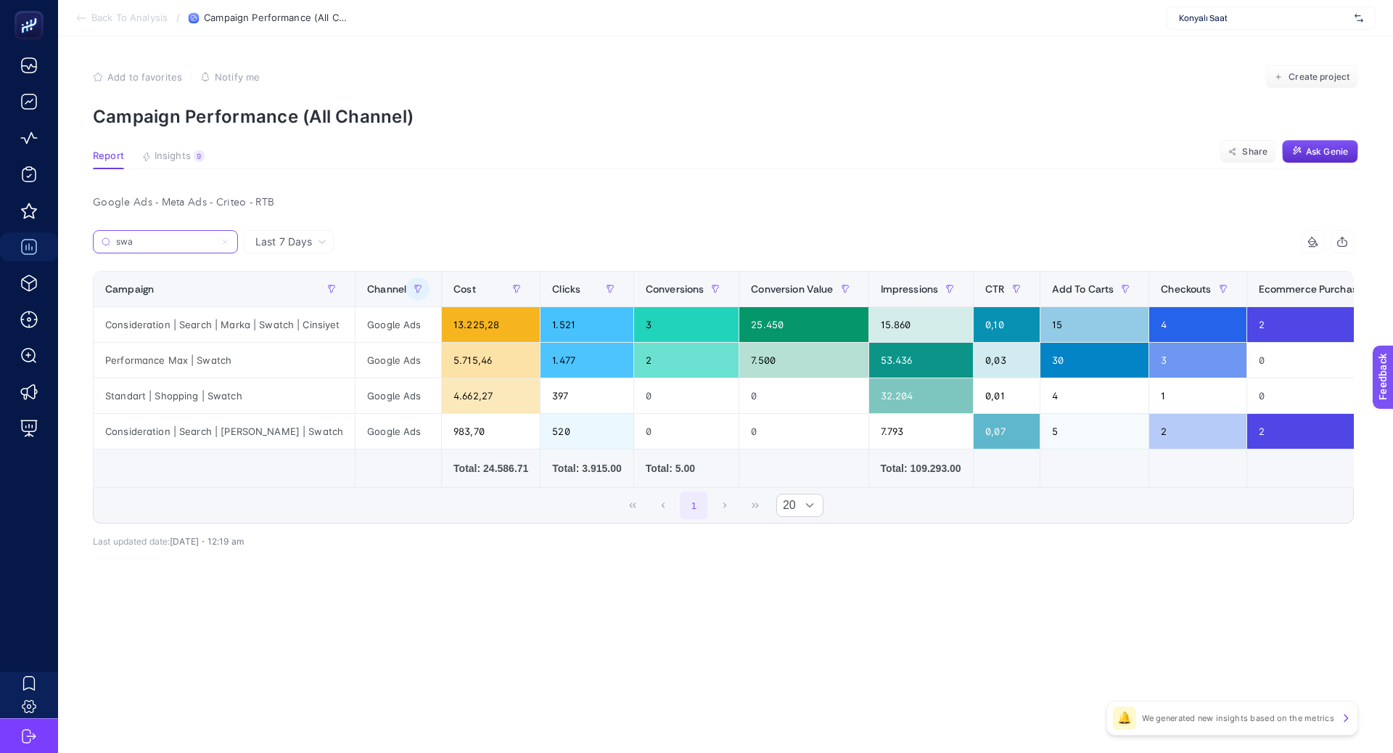
click at [181, 242] on input "swa" at bounding box center [165, 242] width 99 height 11
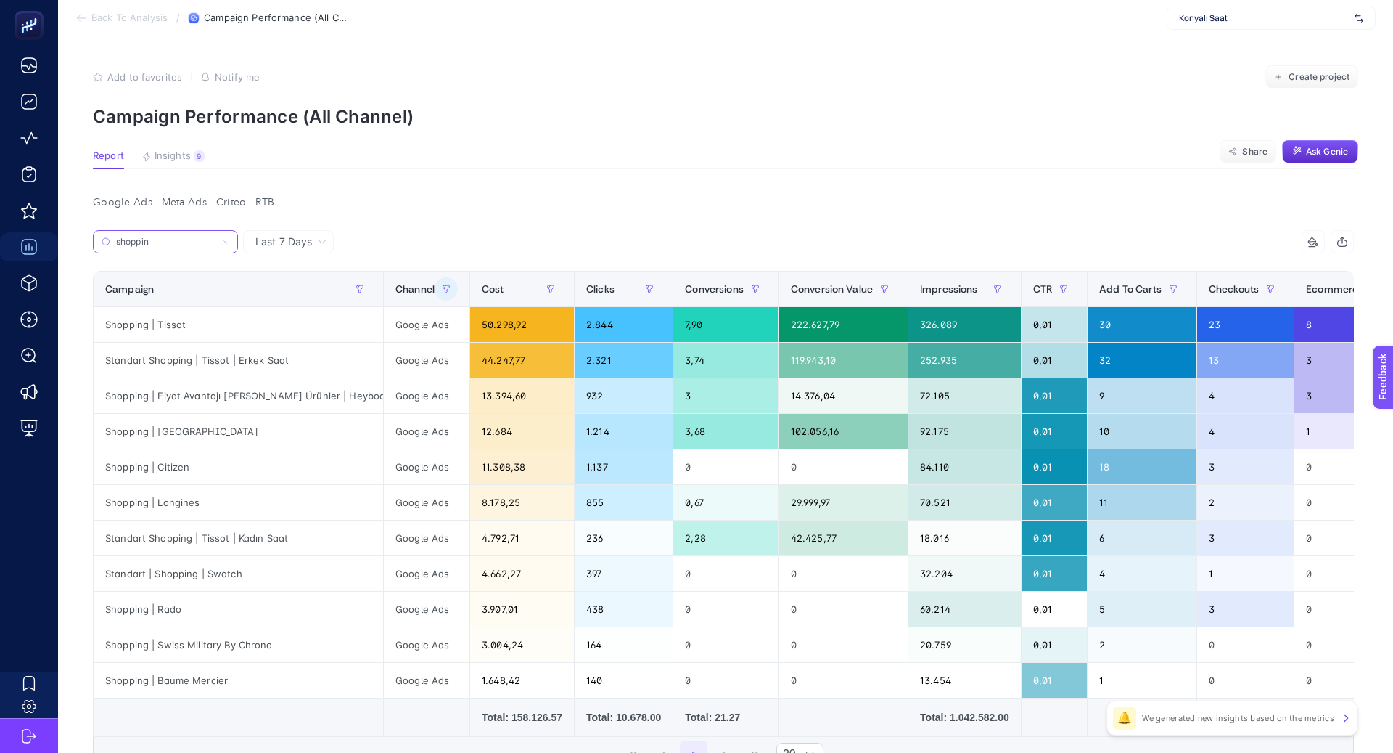
type input "shoppin"
click at [290, 237] on span "Last 7 Days" at bounding box center [283, 241] width 57 height 15
click at [291, 298] on li "Last 30 Days" at bounding box center [288, 298] width 82 height 26
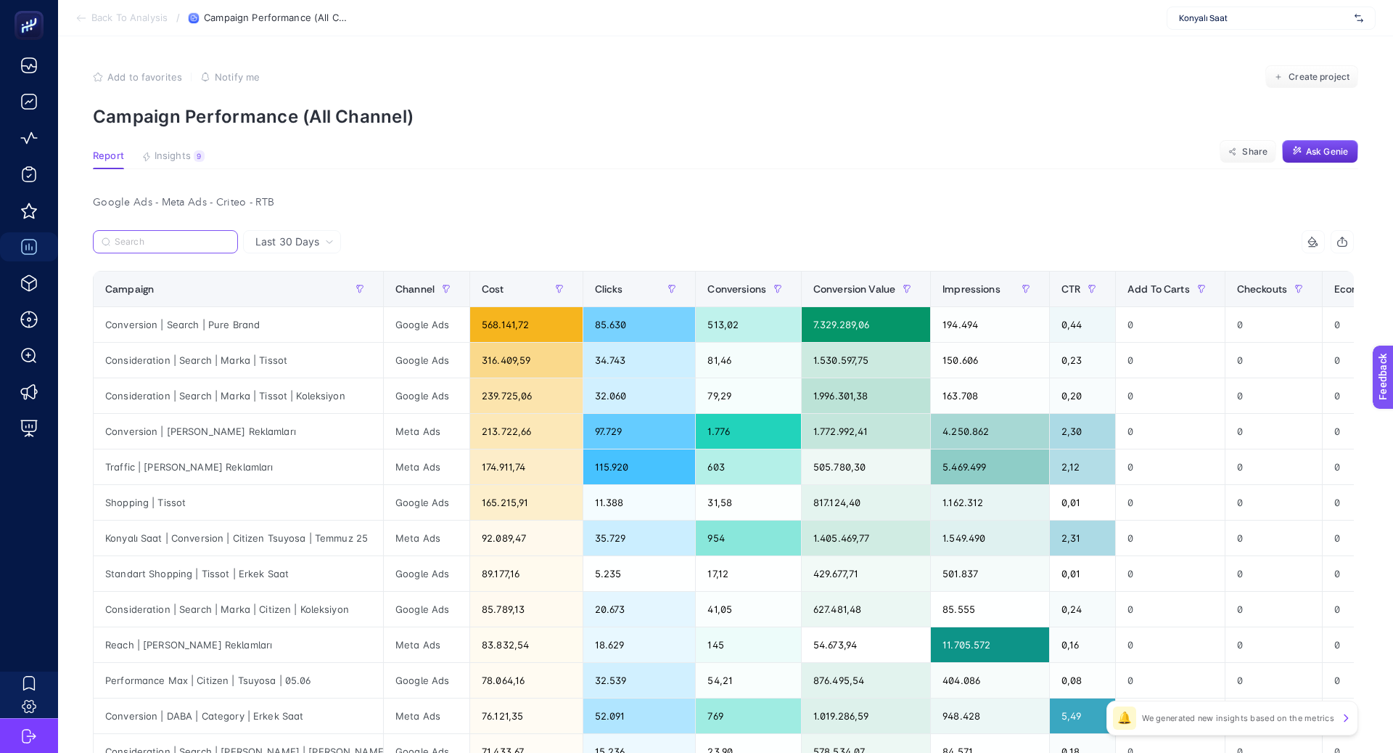
click at [177, 245] on input "Search" at bounding box center [172, 242] width 115 height 11
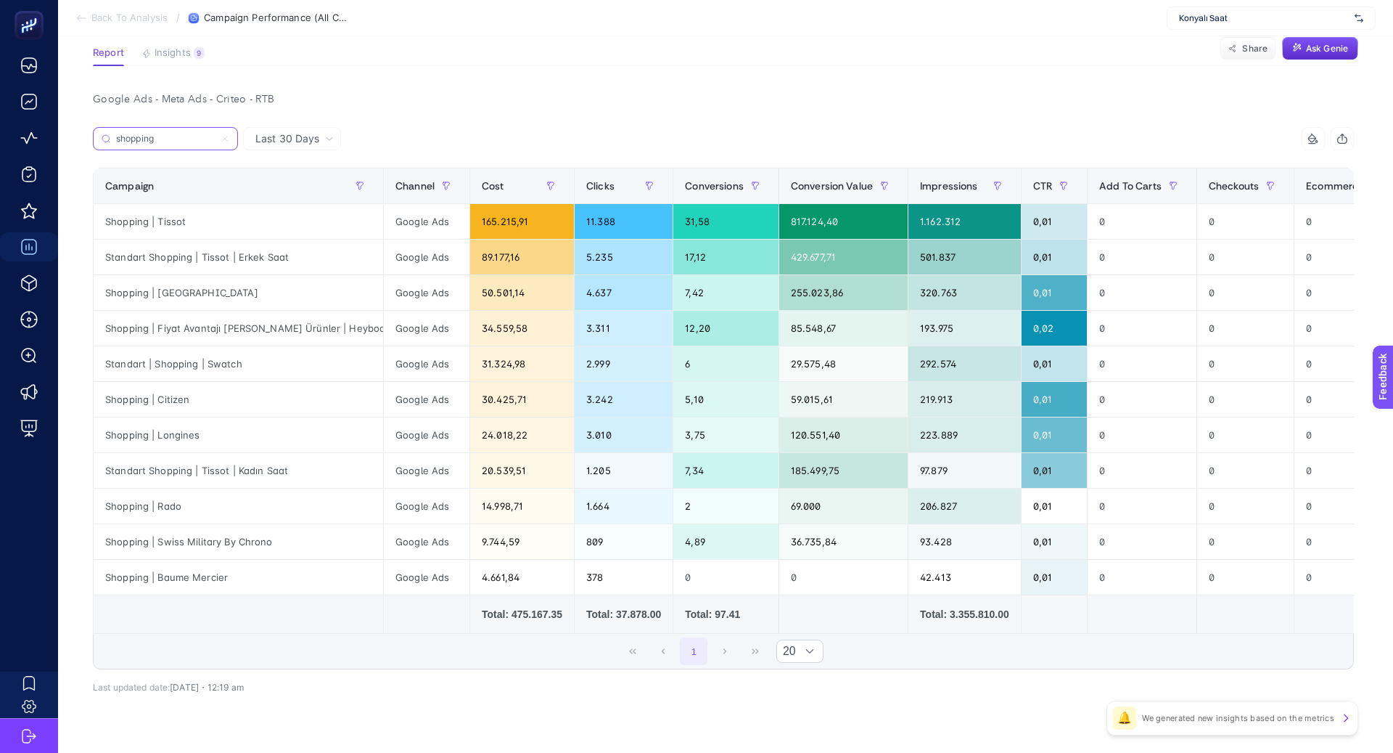
type input "shopping"
click at [309, 660] on div "1 20" at bounding box center [724, 651] width 1260 height 35
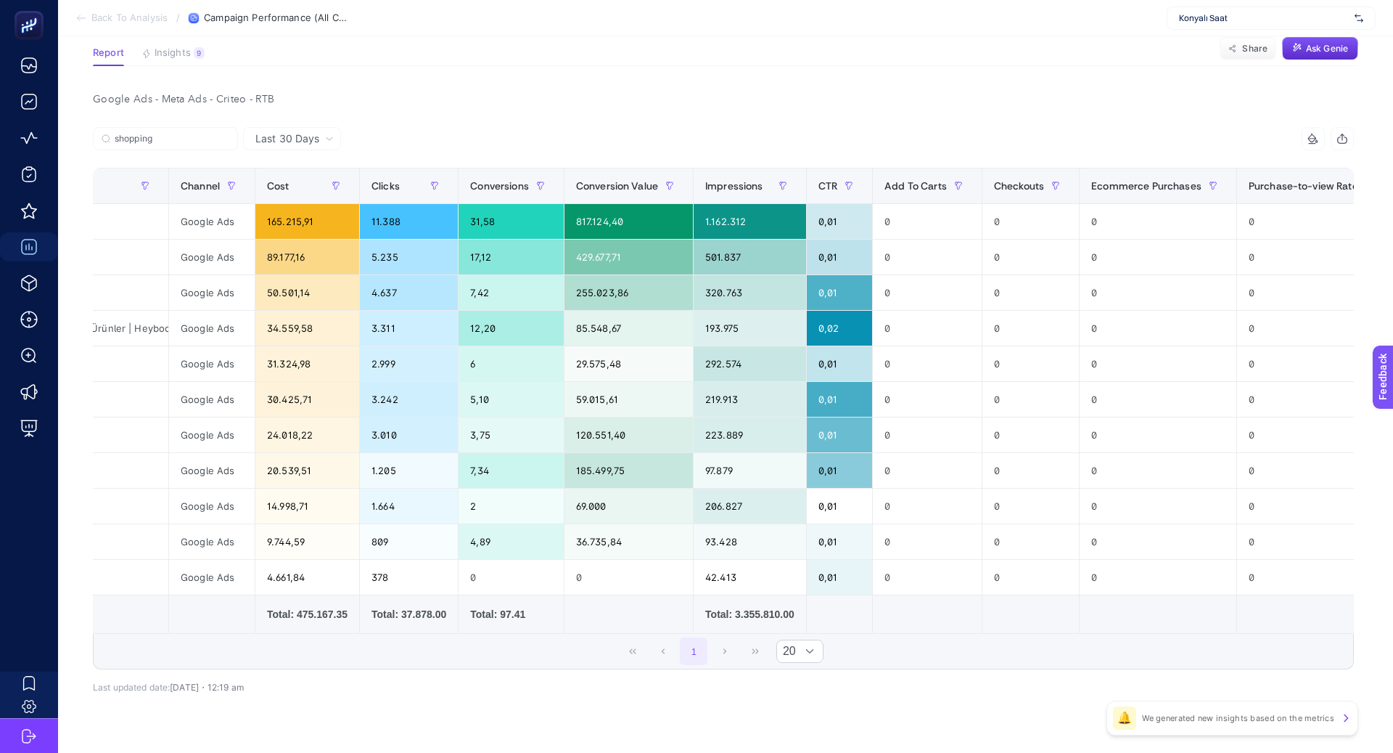
scroll to position [0, 661]
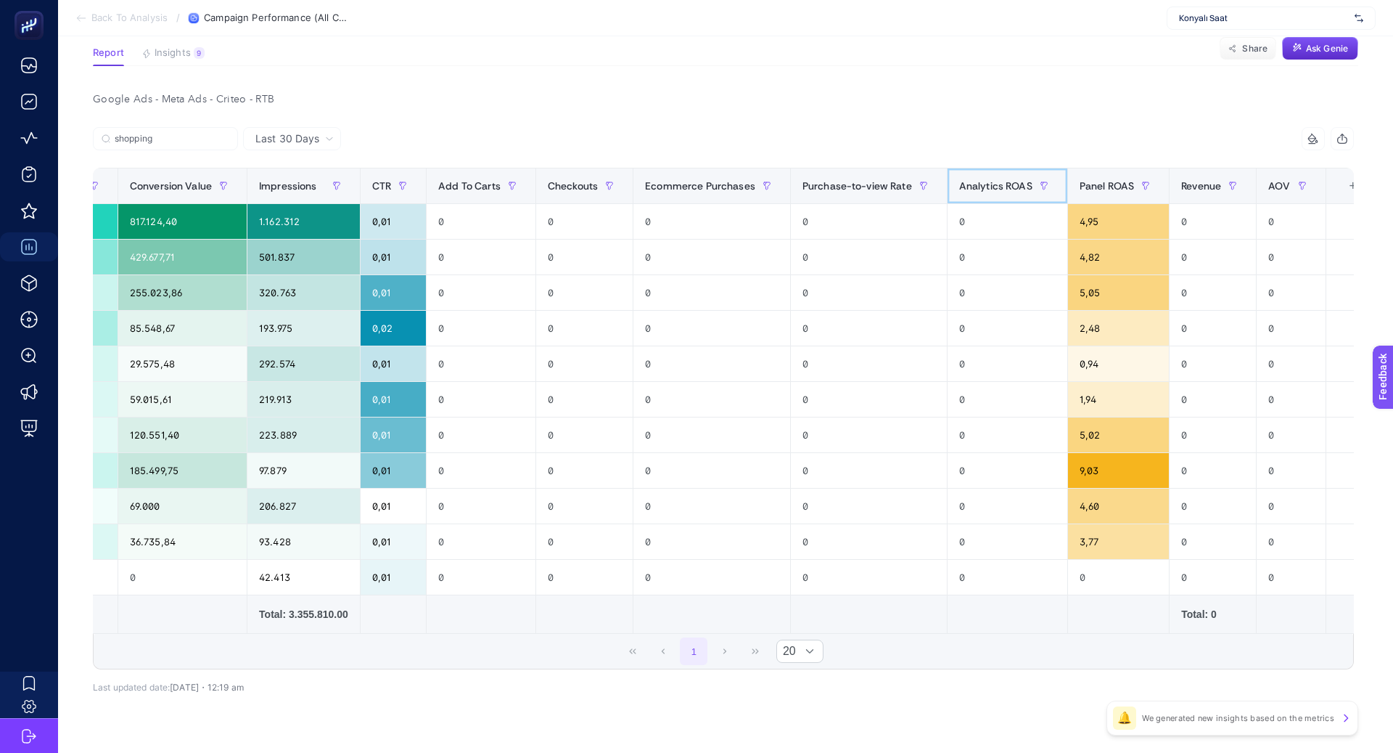
click at [980, 197] on th "Analytics ROAS" at bounding box center [1007, 186] width 120 height 36
click at [978, 194] on div "Analytics ROAS" at bounding box center [1007, 185] width 97 height 23
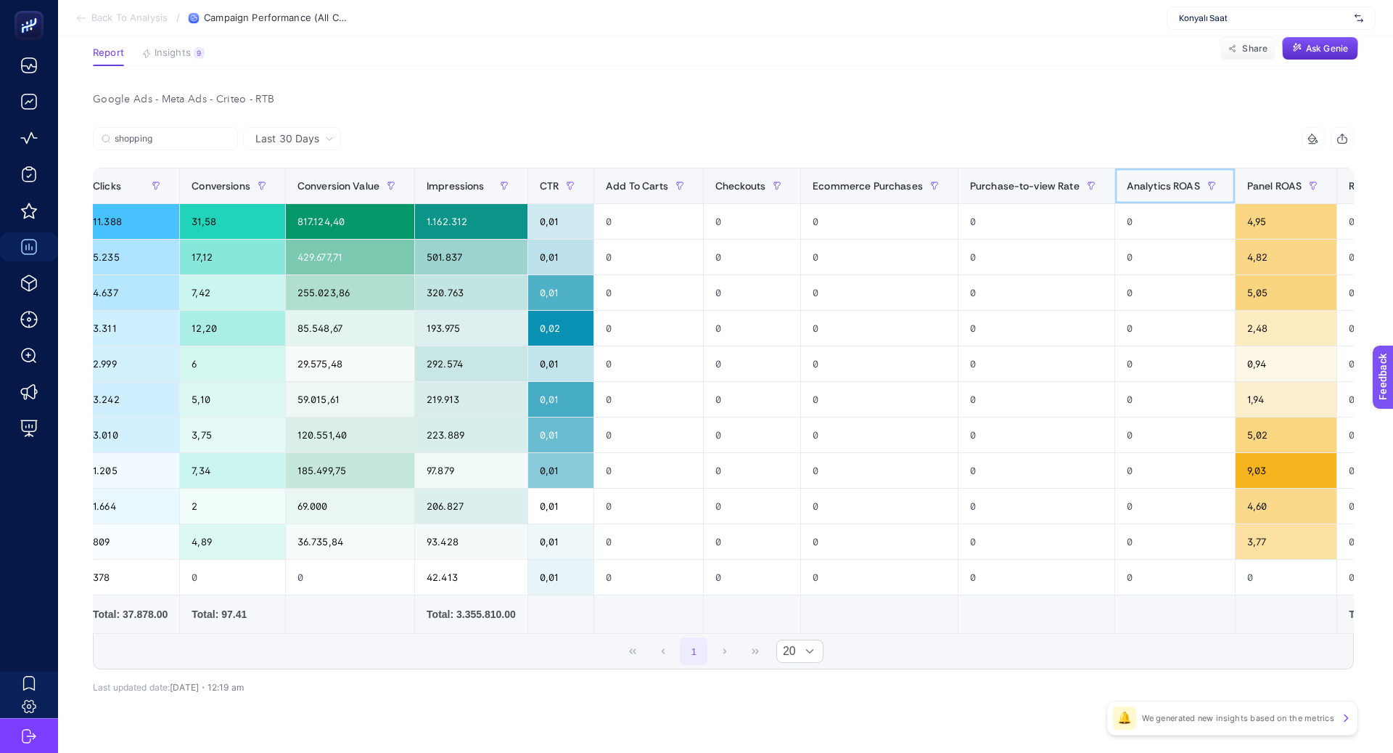
scroll to position [0, 0]
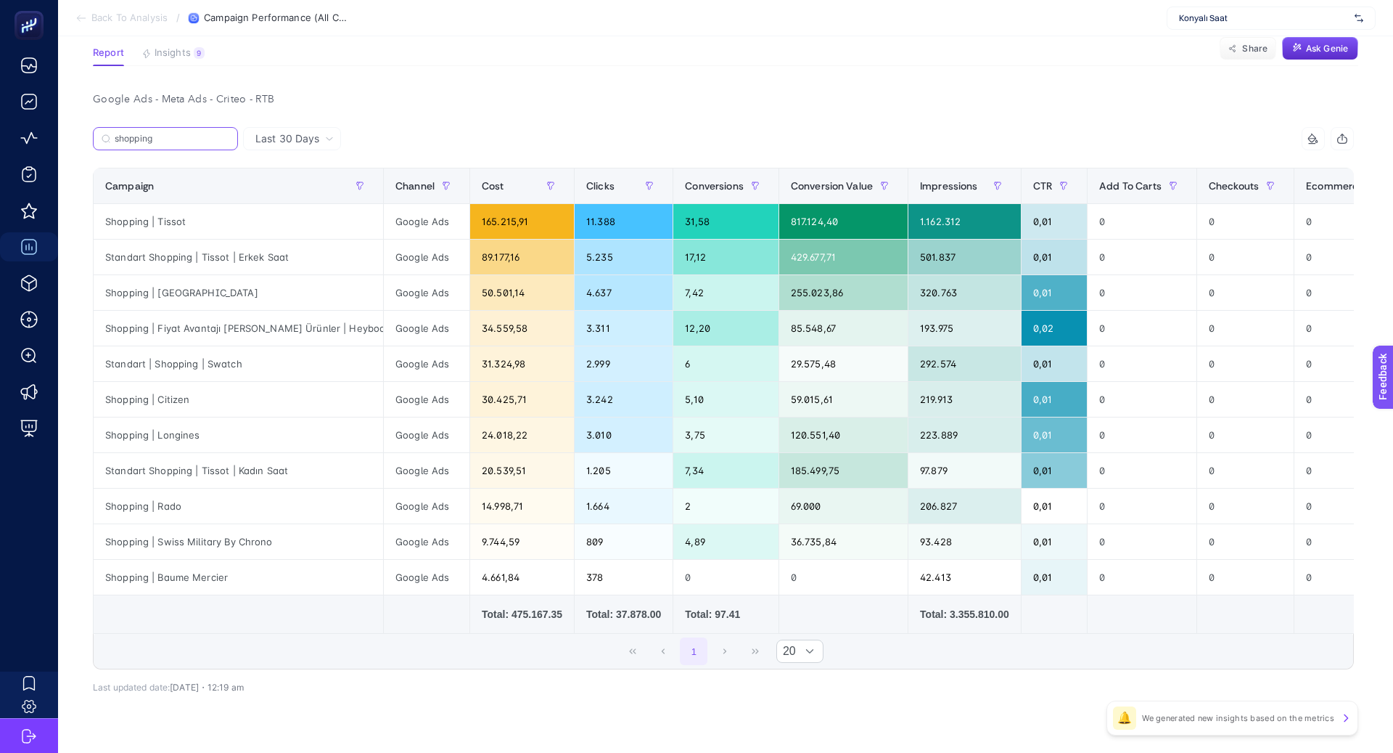
click at [213, 140] on input "shopping" at bounding box center [172, 139] width 115 height 11
click at [213, 140] on input "shopping" at bounding box center [165, 139] width 99 height 11
click at [222, 139] on icon at bounding box center [225, 138] width 9 height 9
click at [0, 0] on input "shoppin" at bounding box center [0, 0] width 0 height 0
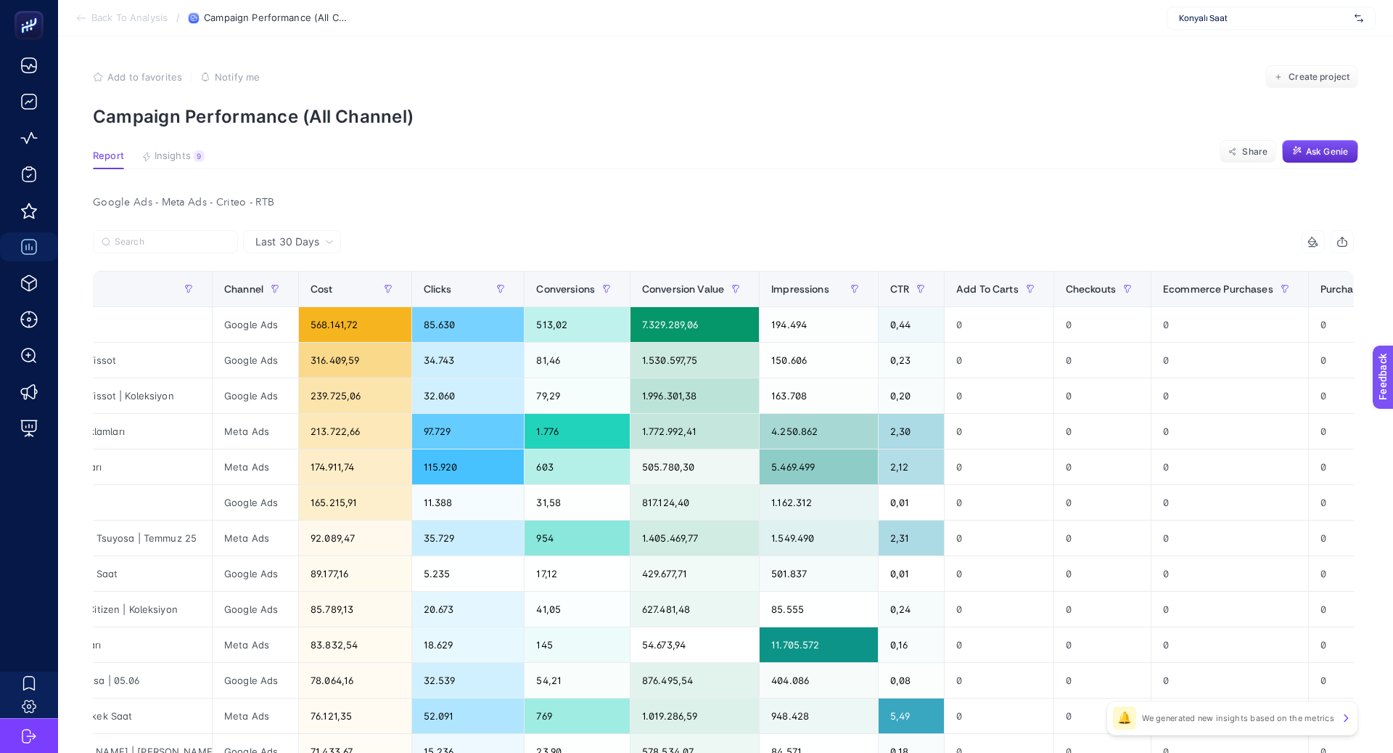
scroll to position [0, 226]
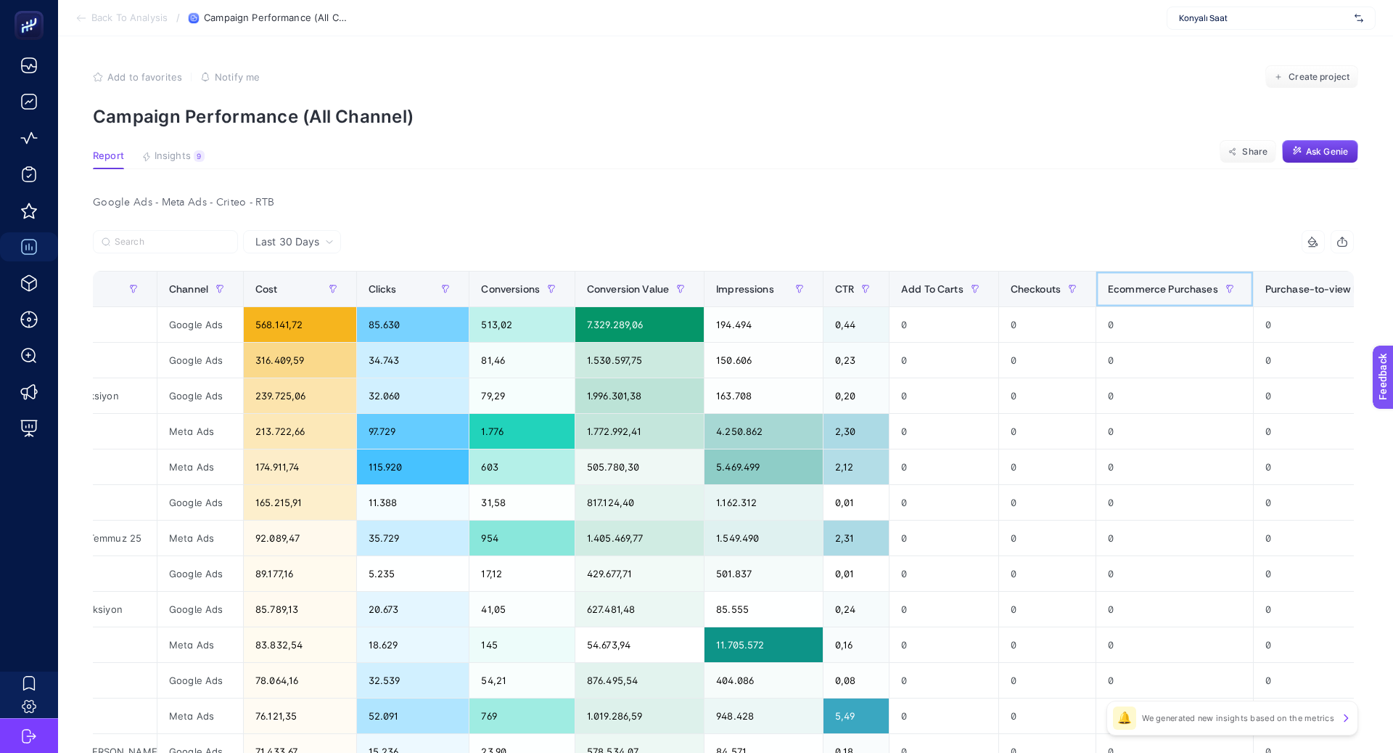
click at [1147, 291] on span "Ecommerce Purchases" at bounding box center [1163, 289] width 110 height 12
click at [216, 287] on icon "button" at bounding box center [220, 288] width 9 height 9
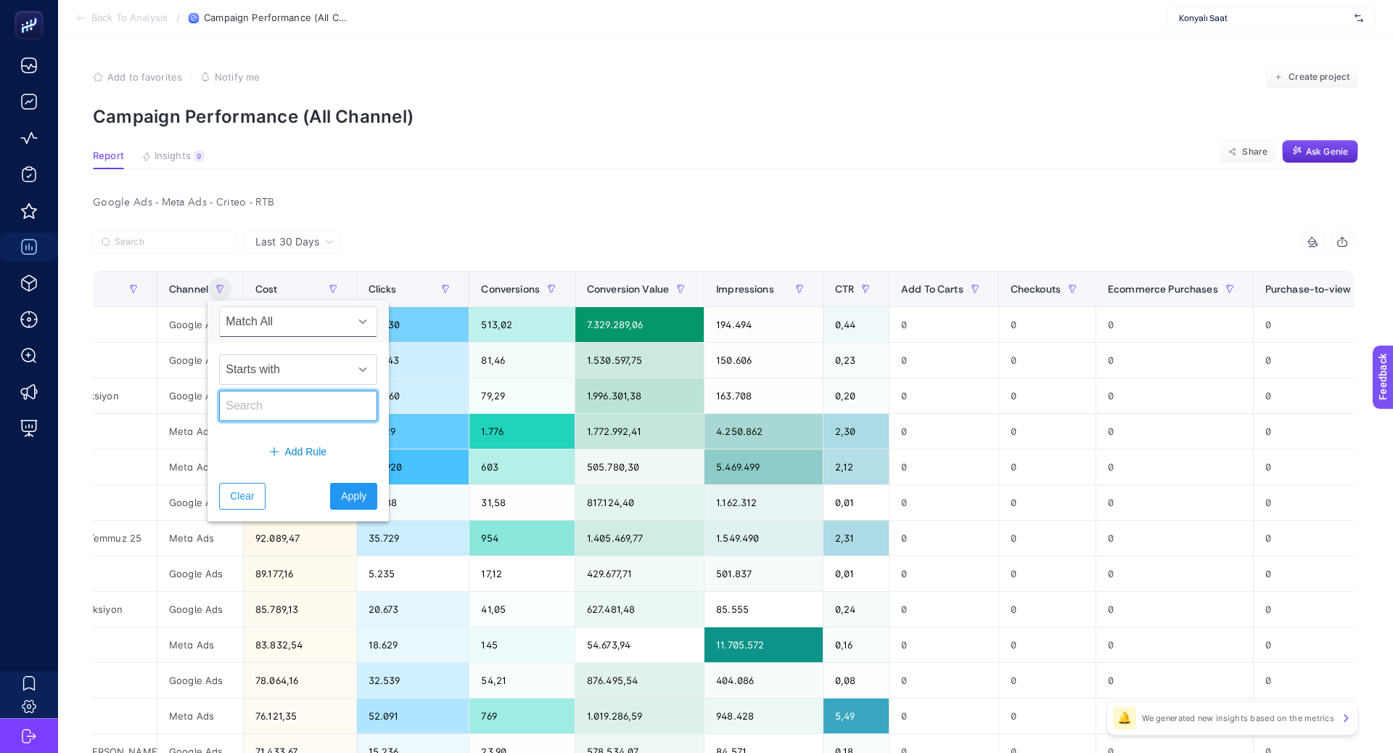
click at [266, 403] on input "text" at bounding box center [298, 405] width 158 height 30
type input "Google"
click at [352, 492] on button "Apply" at bounding box center [353, 496] width 47 height 27
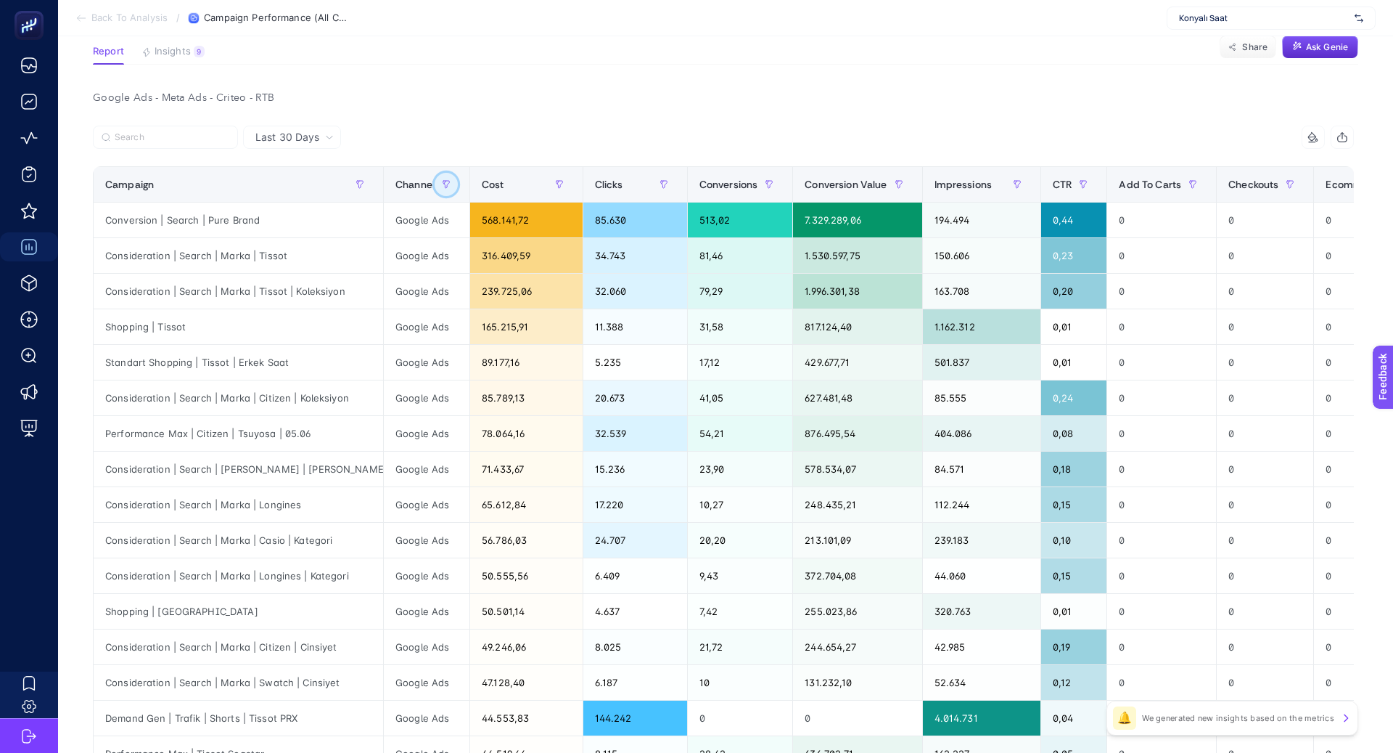
scroll to position [274, 0]
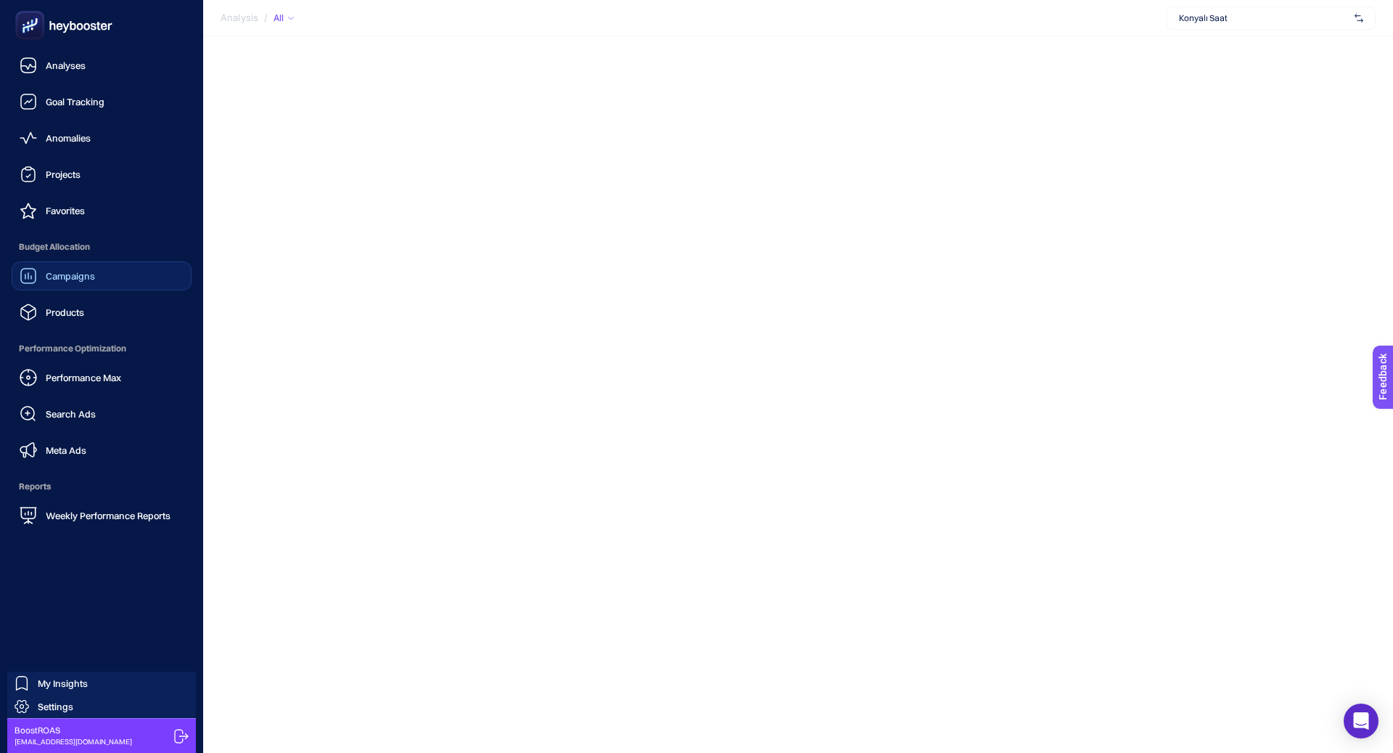
click at [64, 278] on span "Campaigns" at bounding box center [70, 276] width 49 height 12
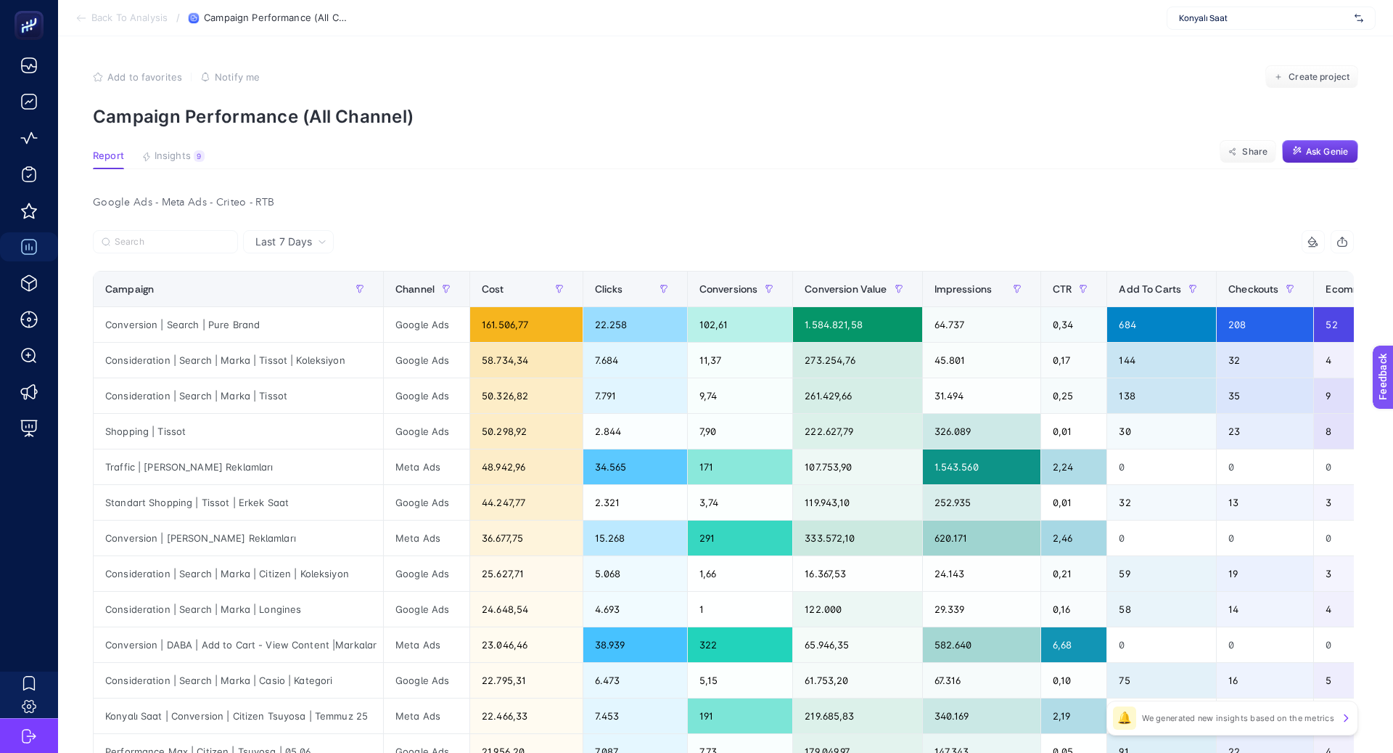
click at [299, 242] on span "Last 7 Days" at bounding box center [283, 241] width 57 height 15
click at [306, 298] on li "Last 30 Days" at bounding box center [288, 298] width 82 height 26
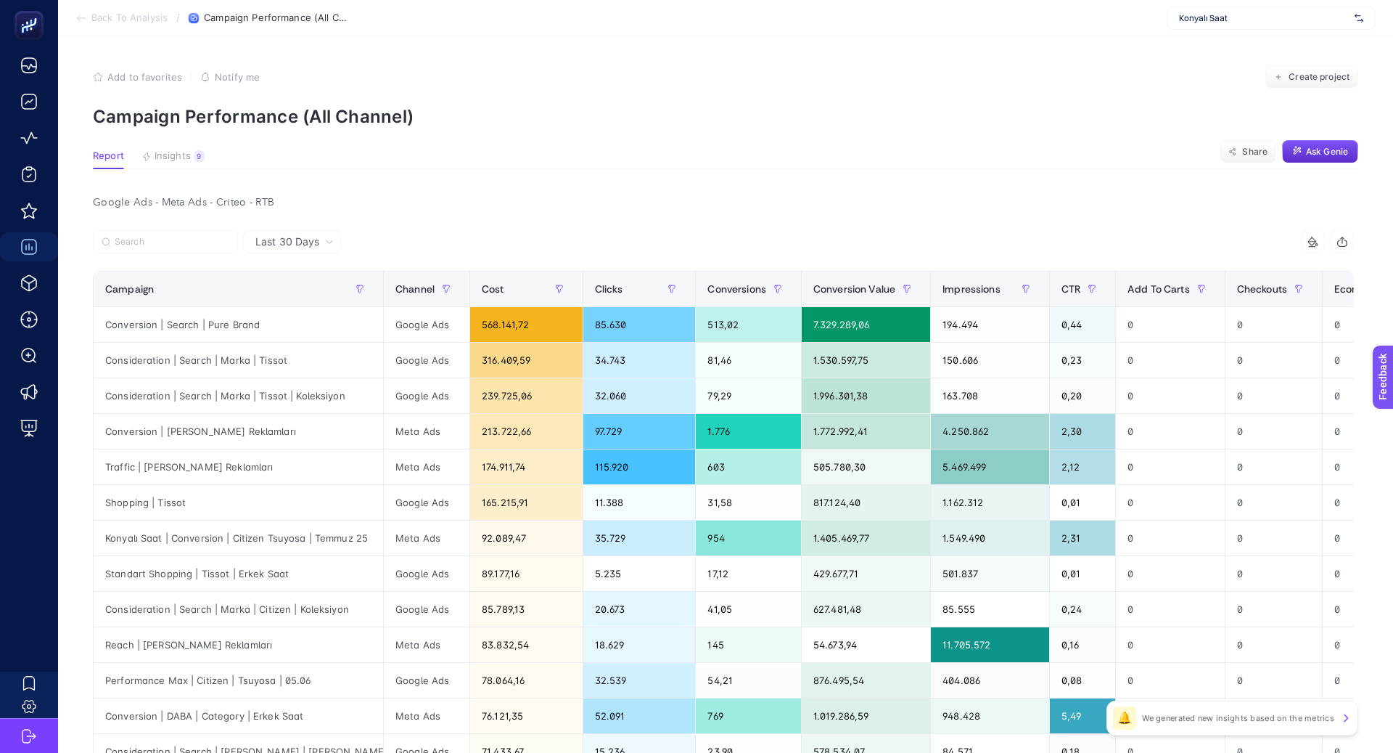
click at [292, 242] on span "Last 30 Days" at bounding box center [287, 241] width 64 height 15
click at [312, 274] on li "Last 7 Days" at bounding box center [291, 272] width 89 height 26
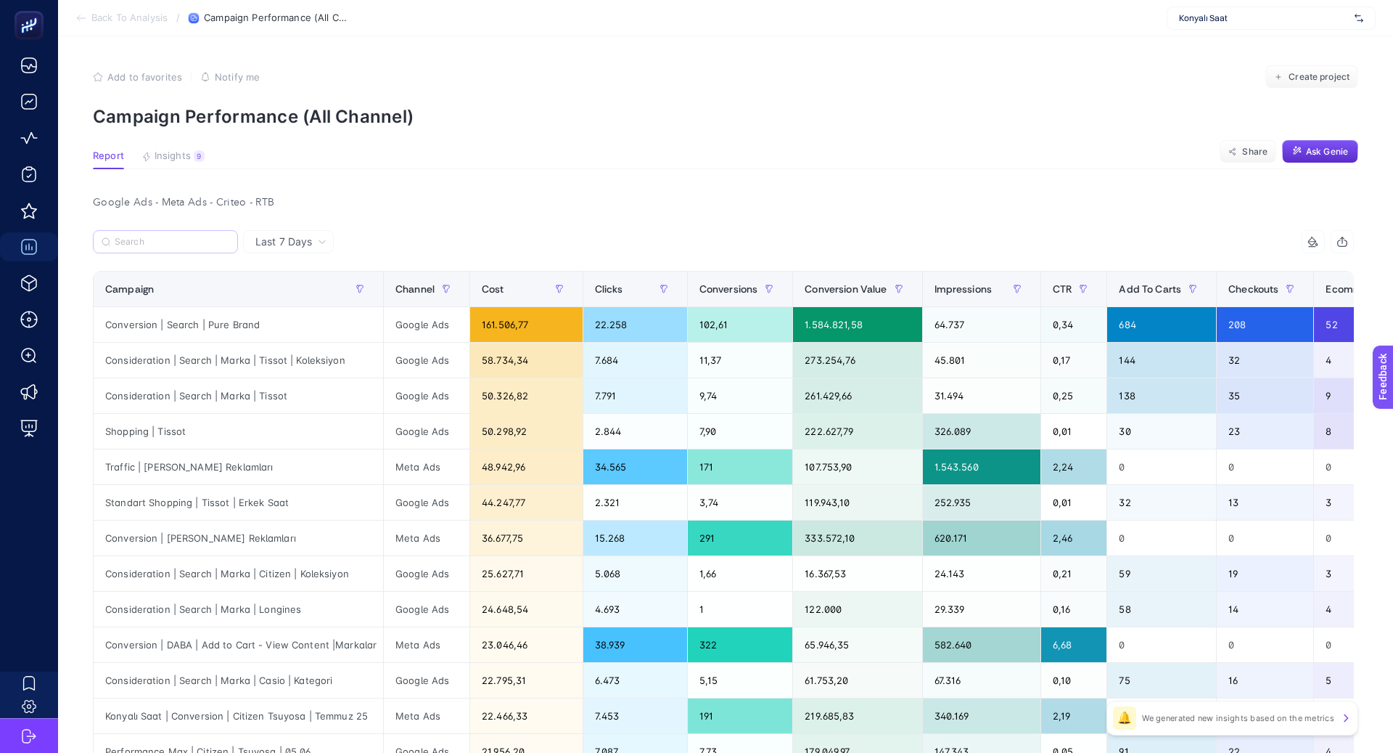
click at [173, 247] on label at bounding box center [165, 241] width 145 height 23
click at [173, 247] on input "Search" at bounding box center [172, 242] width 115 height 11
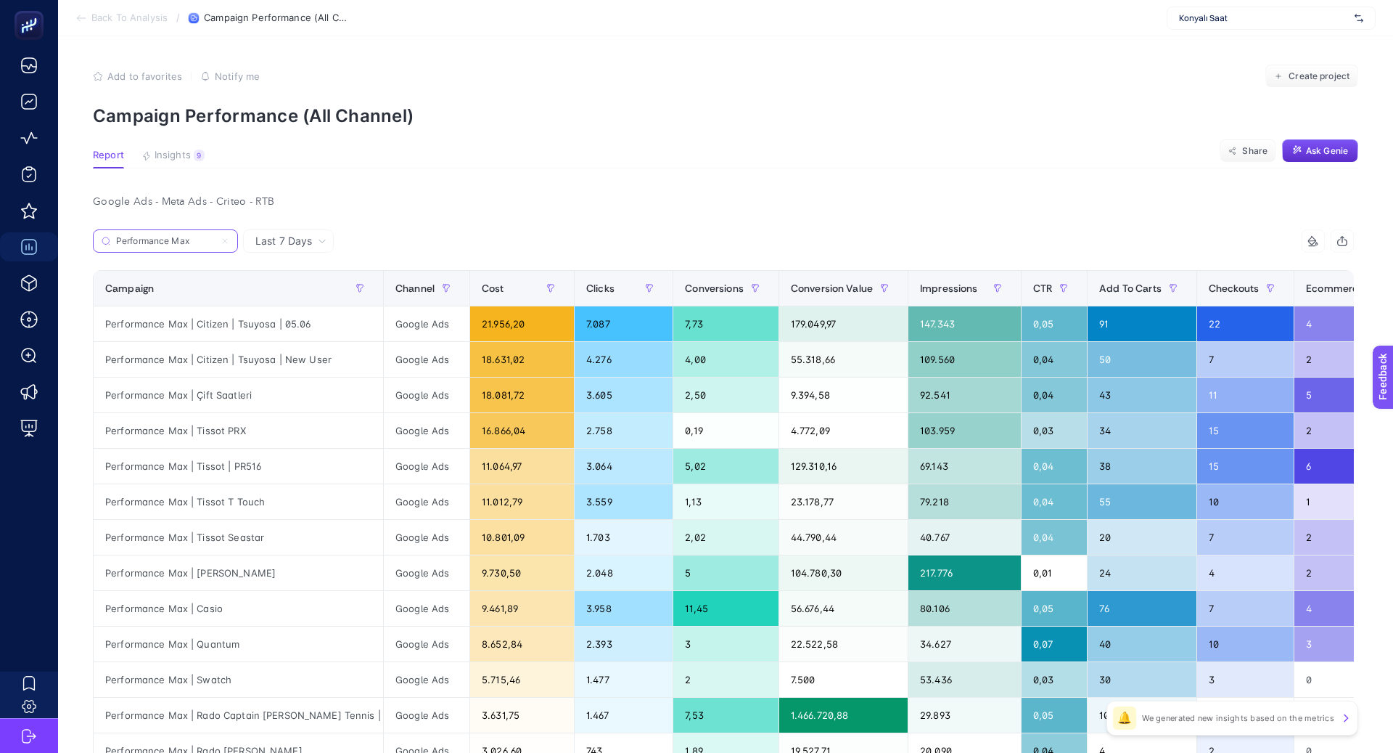
type input "Performance Max"
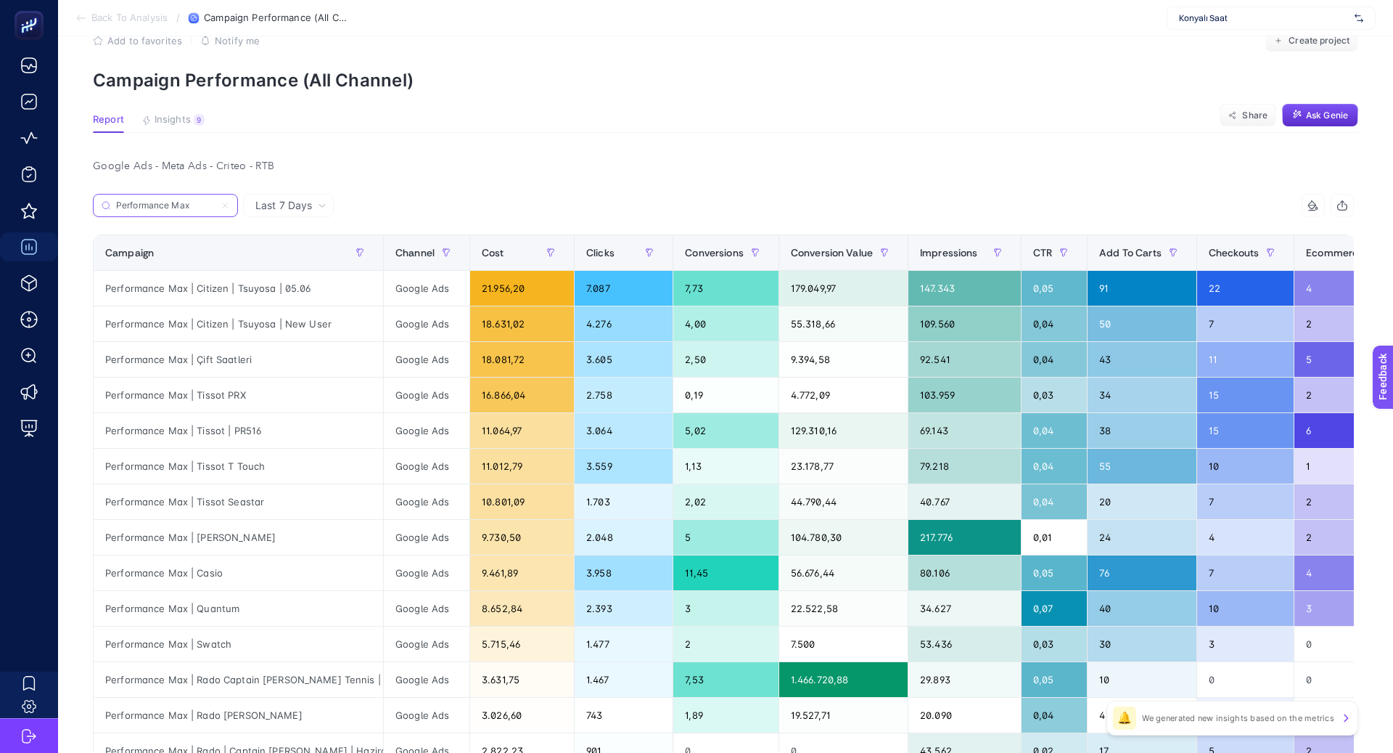
scroll to position [41, 0]
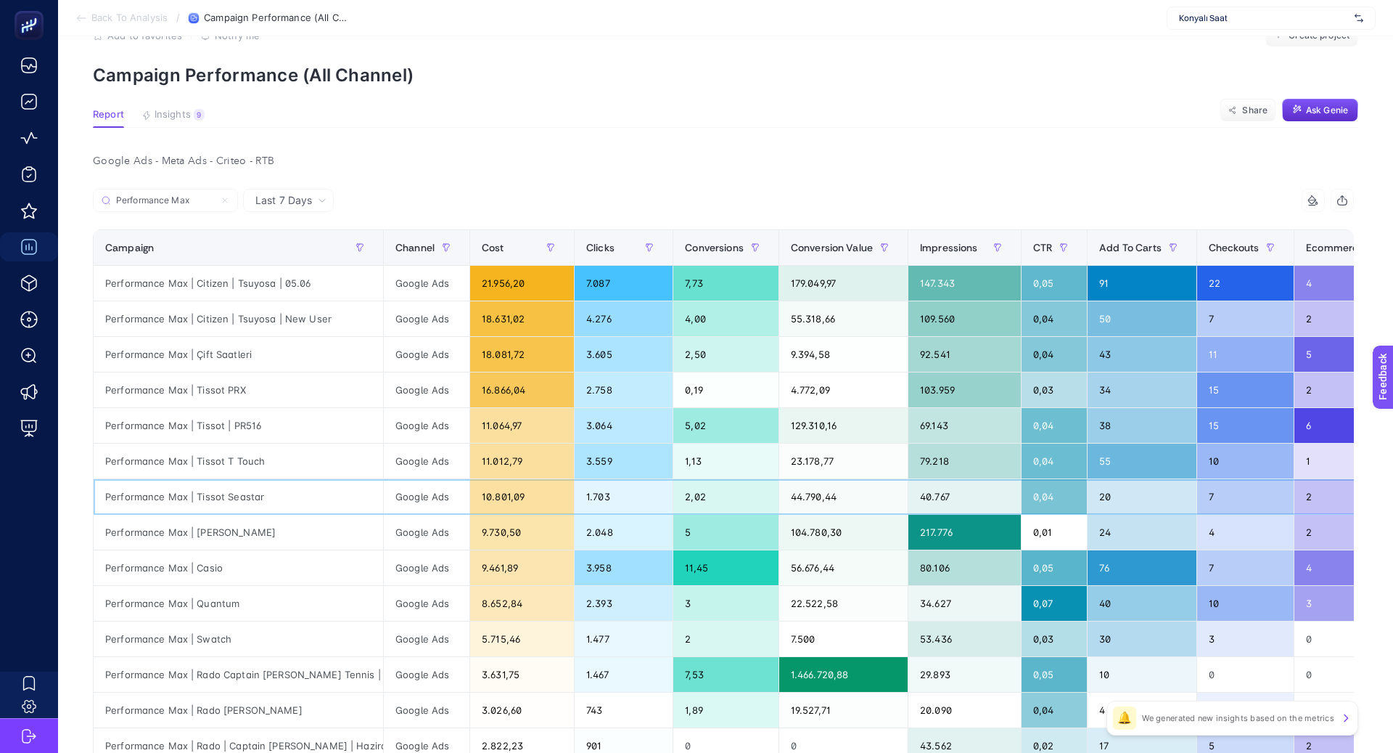
click at [255, 493] on div "Performance Max | Tissot Seastar" at bounding box center [239, 496] width 290 height 35
click at [255, 494] on div "Performance Max | Tissot Seastar" at bounding box center [239, 496] width 290 height 35
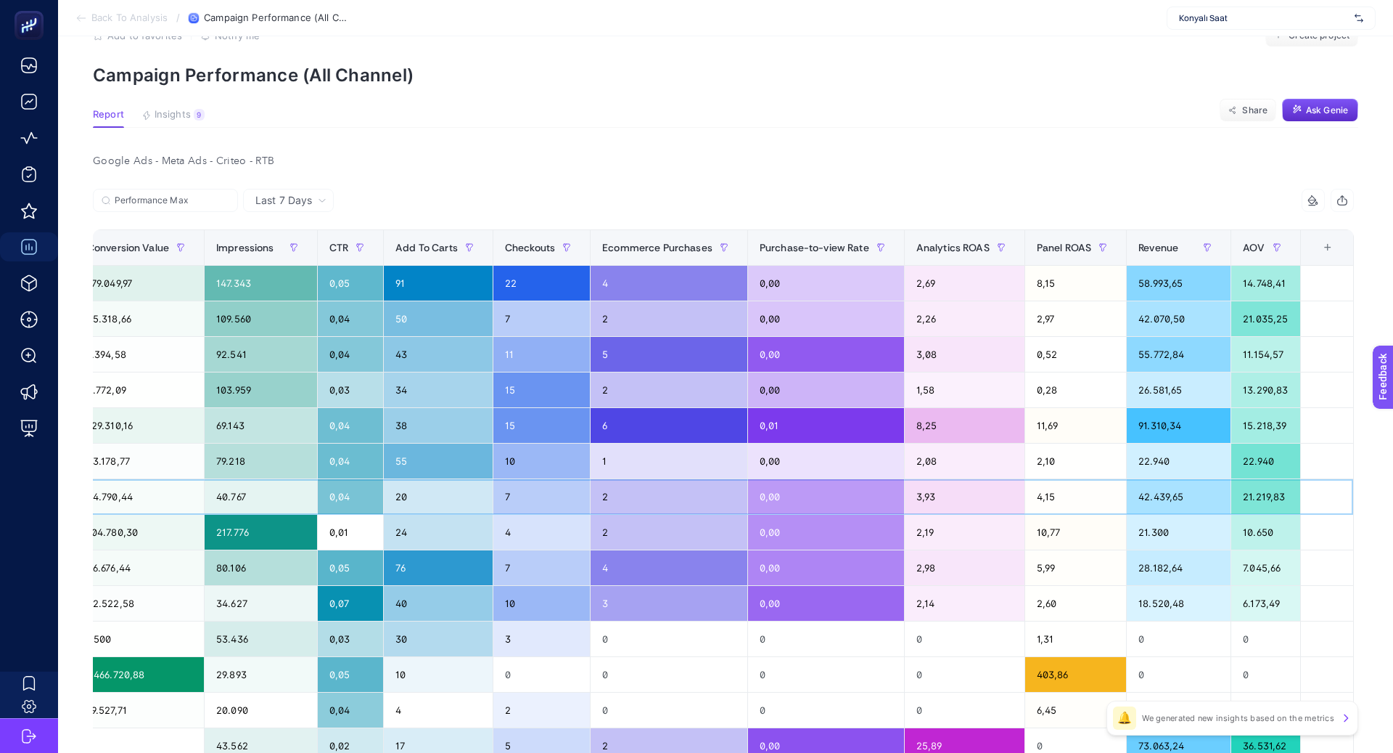
scroll to position [0, 0]
